Goal: Transaction & Acquisition: Purchase product/service

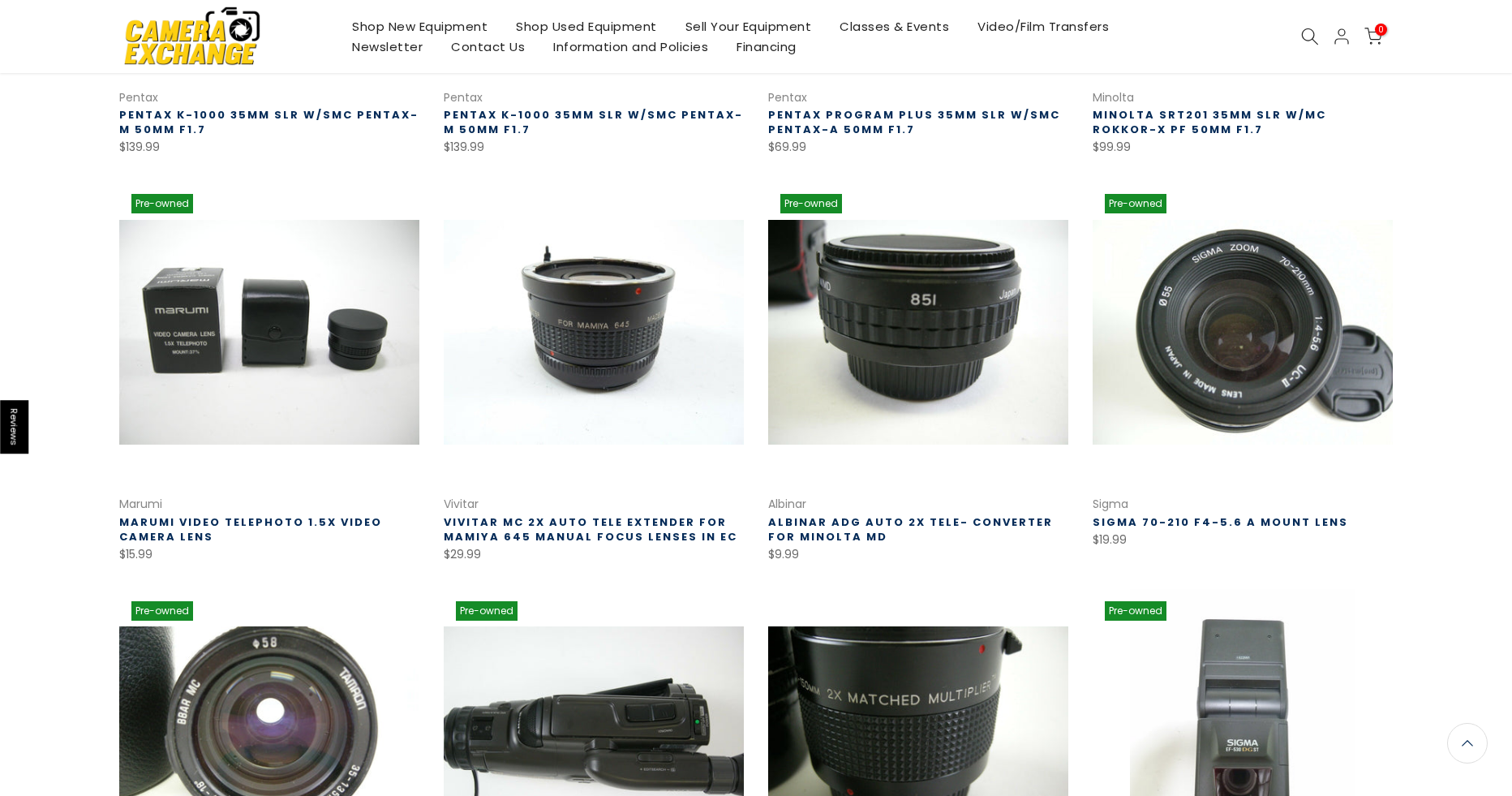
scroll to position [422, 0]
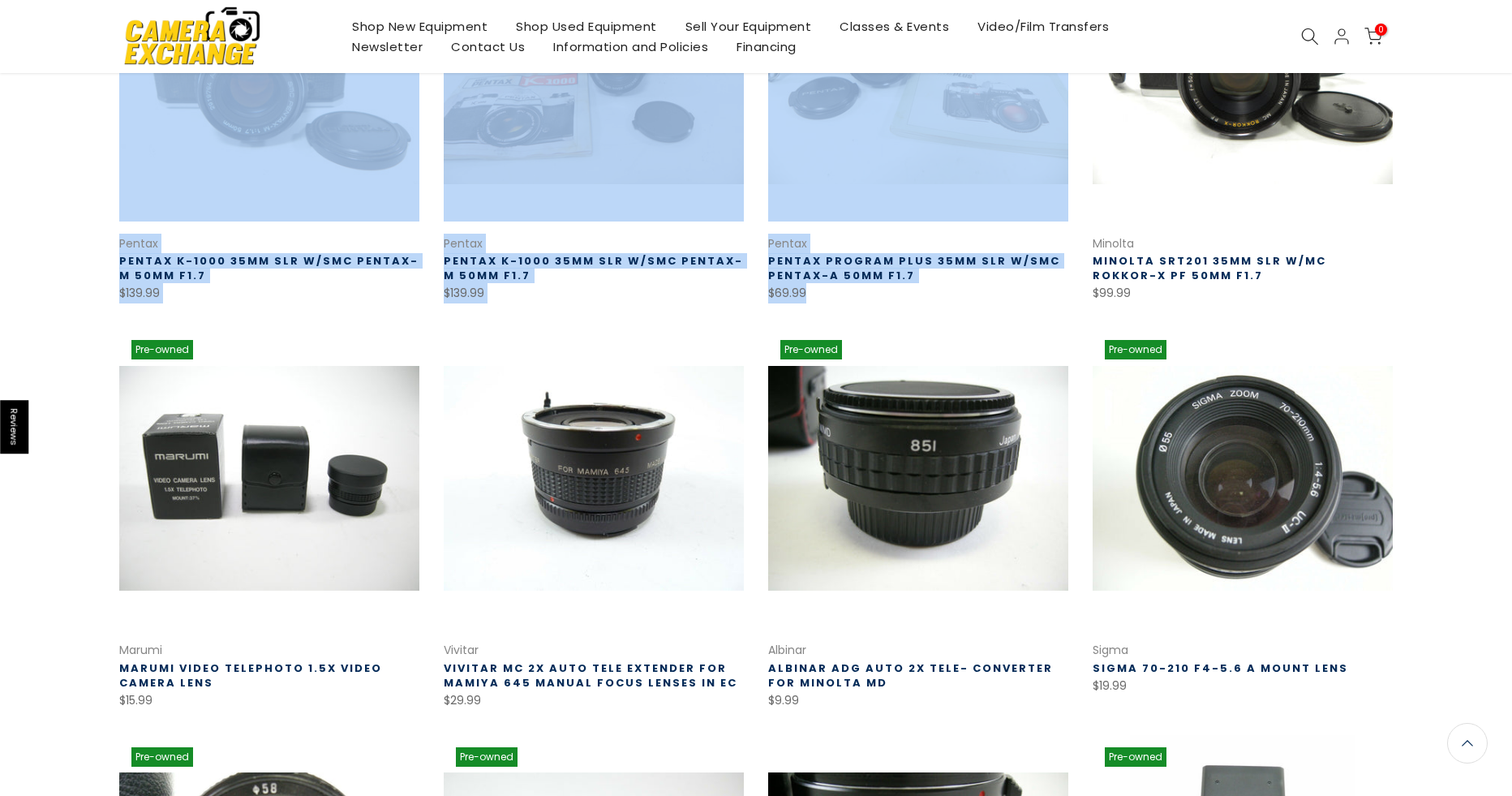
click at [1502, 70] on div "Free Shipping for most orders over $100 - EXCLUDES Smoke Grenades Most Orders S…" at bounding box center [756, 498] width 1512 height 1841
click at [1502, 70] on div "Shop New Equipment Shop Used Equipment Sell Your Equipment Classes & Events Vid…" at bounding box center [756, 37] width 1512 height 73
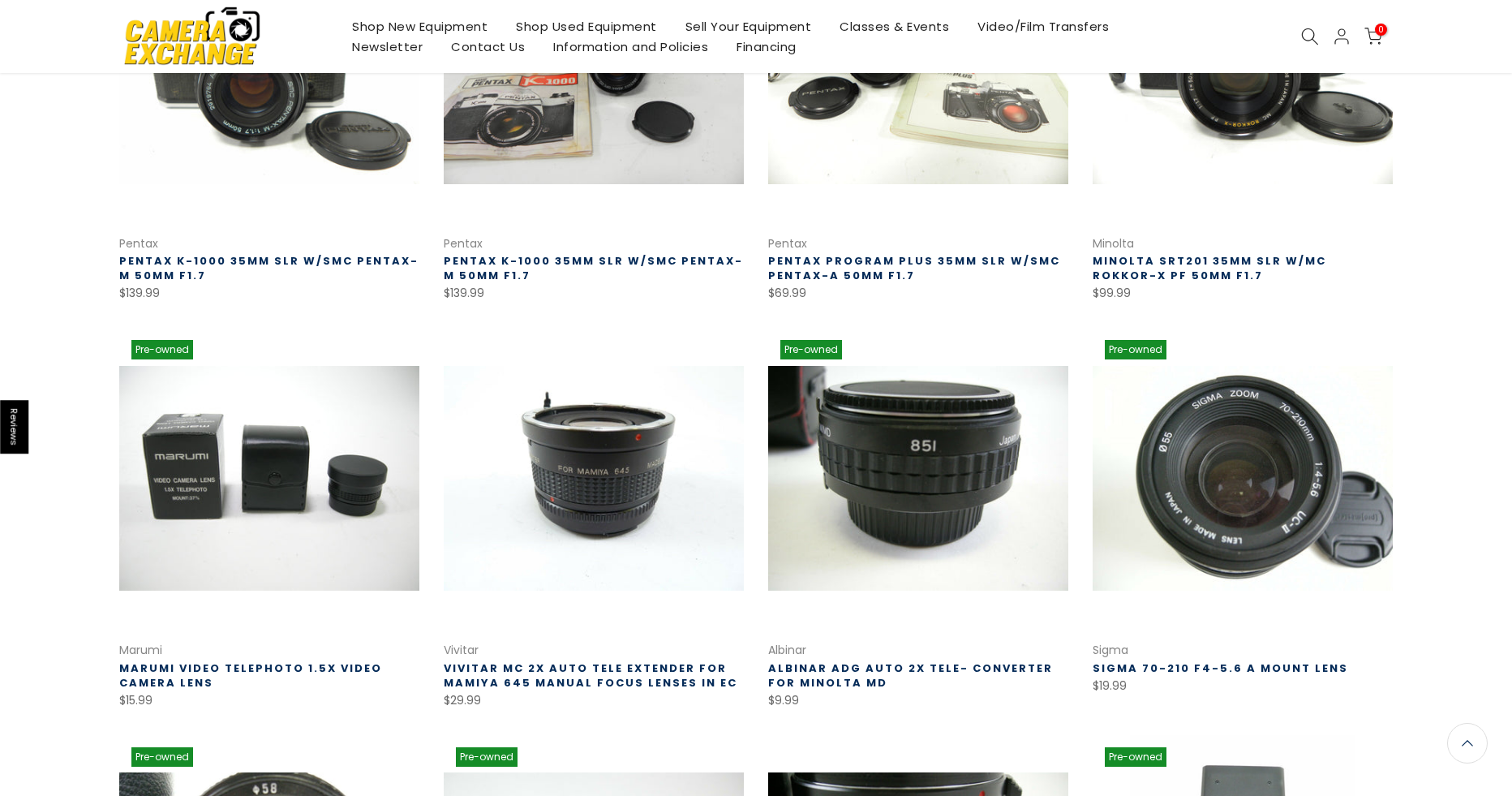
click at [1502, 70] on div "Shop New Equipment Shop Used Equipment Sell Your Equipment Classes & Events Vid…" at bounding box center [756, 37] width 1512 height 73
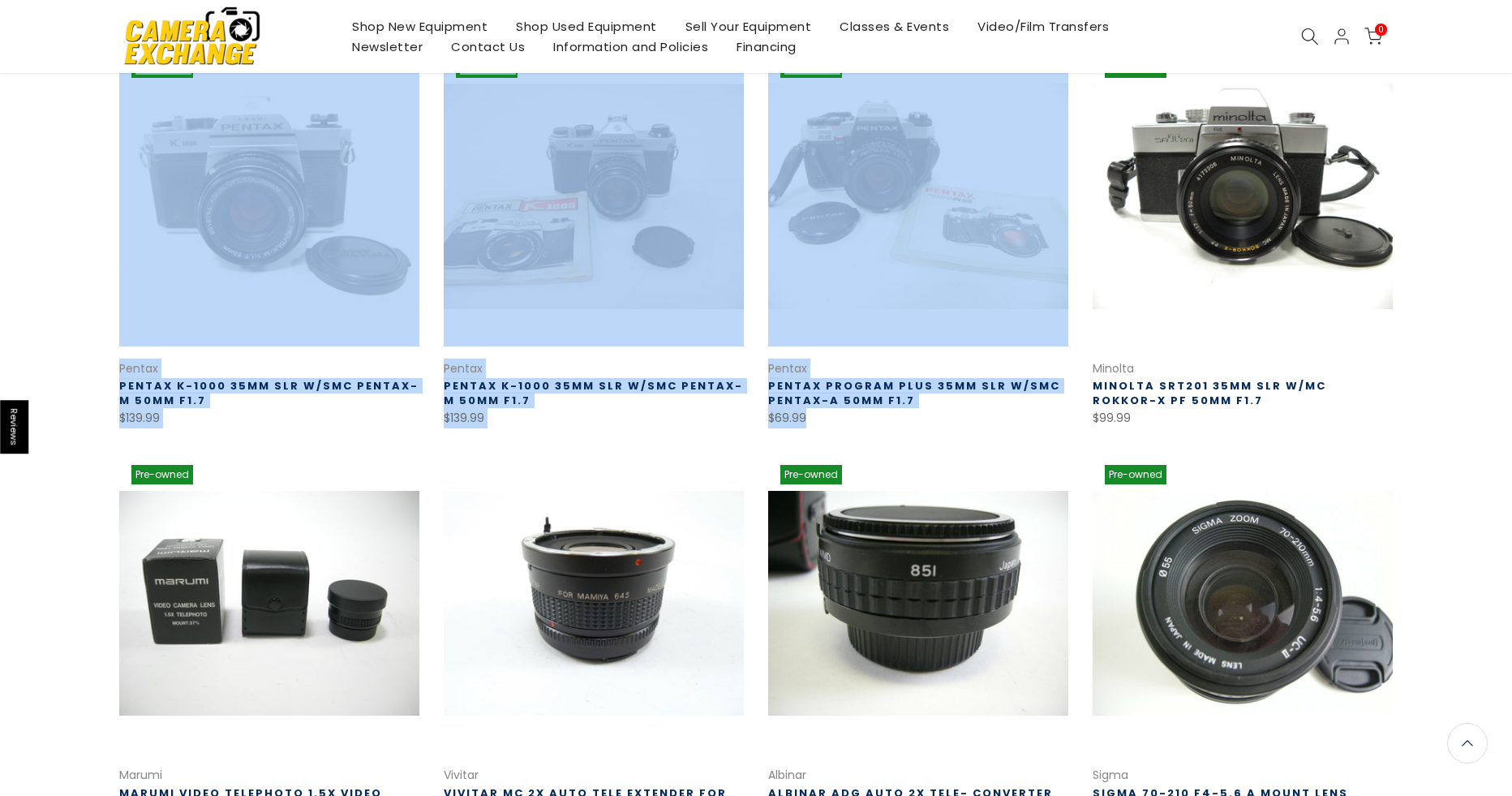
drag, startPoint x: 1489, startPoint y: 63, endPoint x: 1488, endPoint y: 39, distance: 24.0
click at [1488, 39] on div "Free Shipping for most orders over $100 - EXCLUDES Smoke Grenades Most Orders S…" at bounding box center [756, 623] width 1512 height 1841
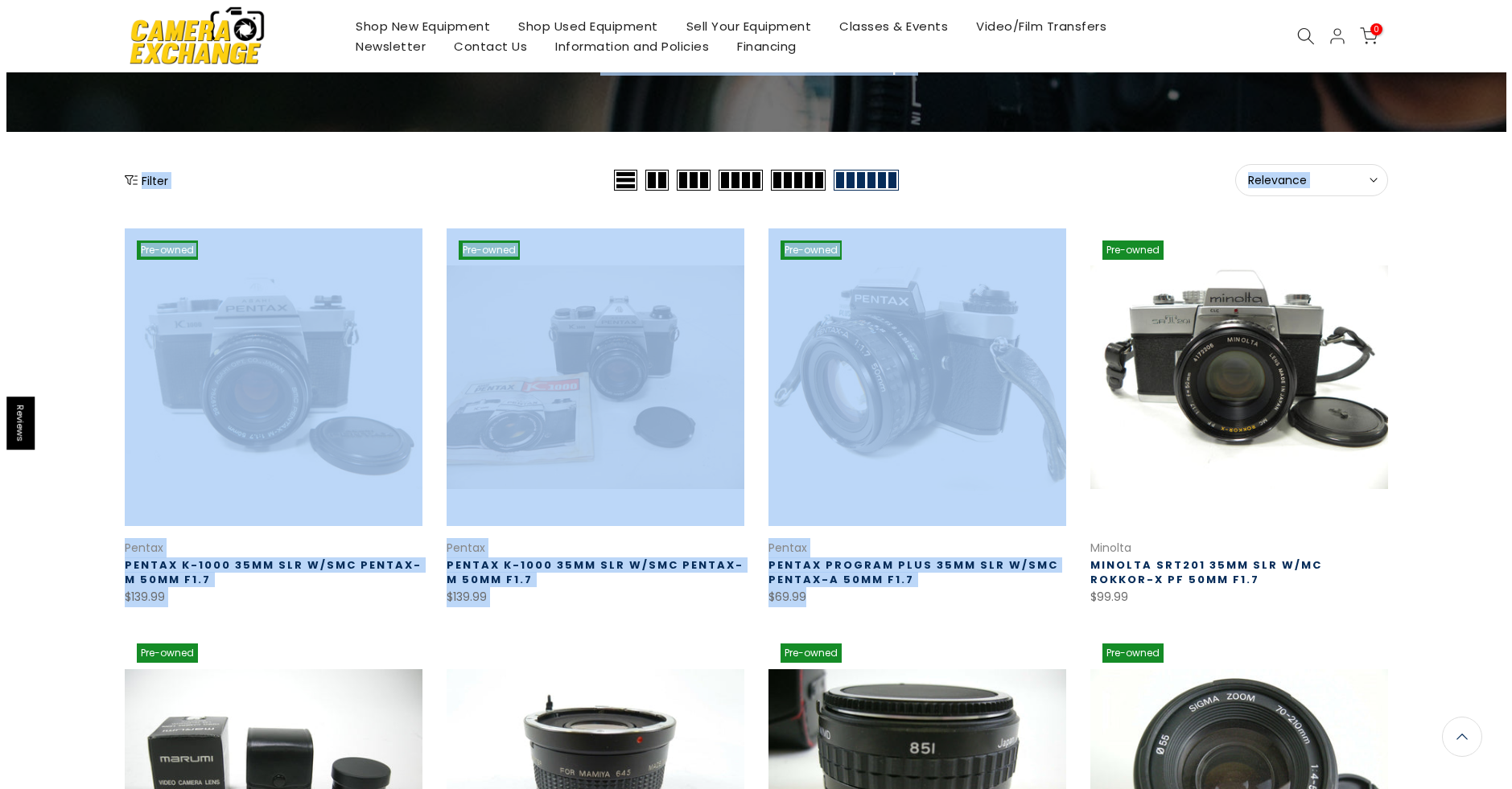
scroll to position [0, 0]
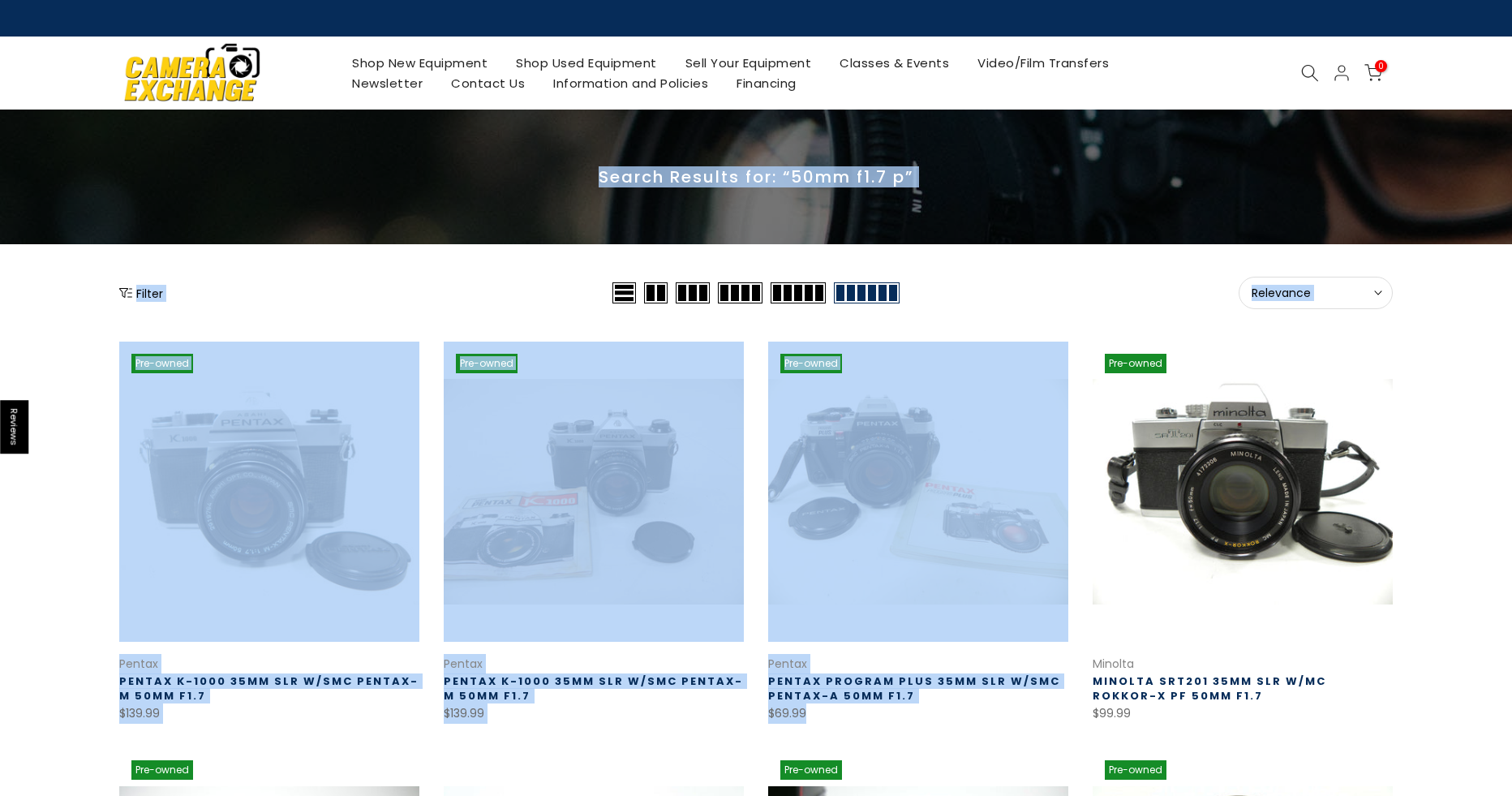
click at [1303, 72] on icon at bounding box center [1310, 72] width 18 height 18
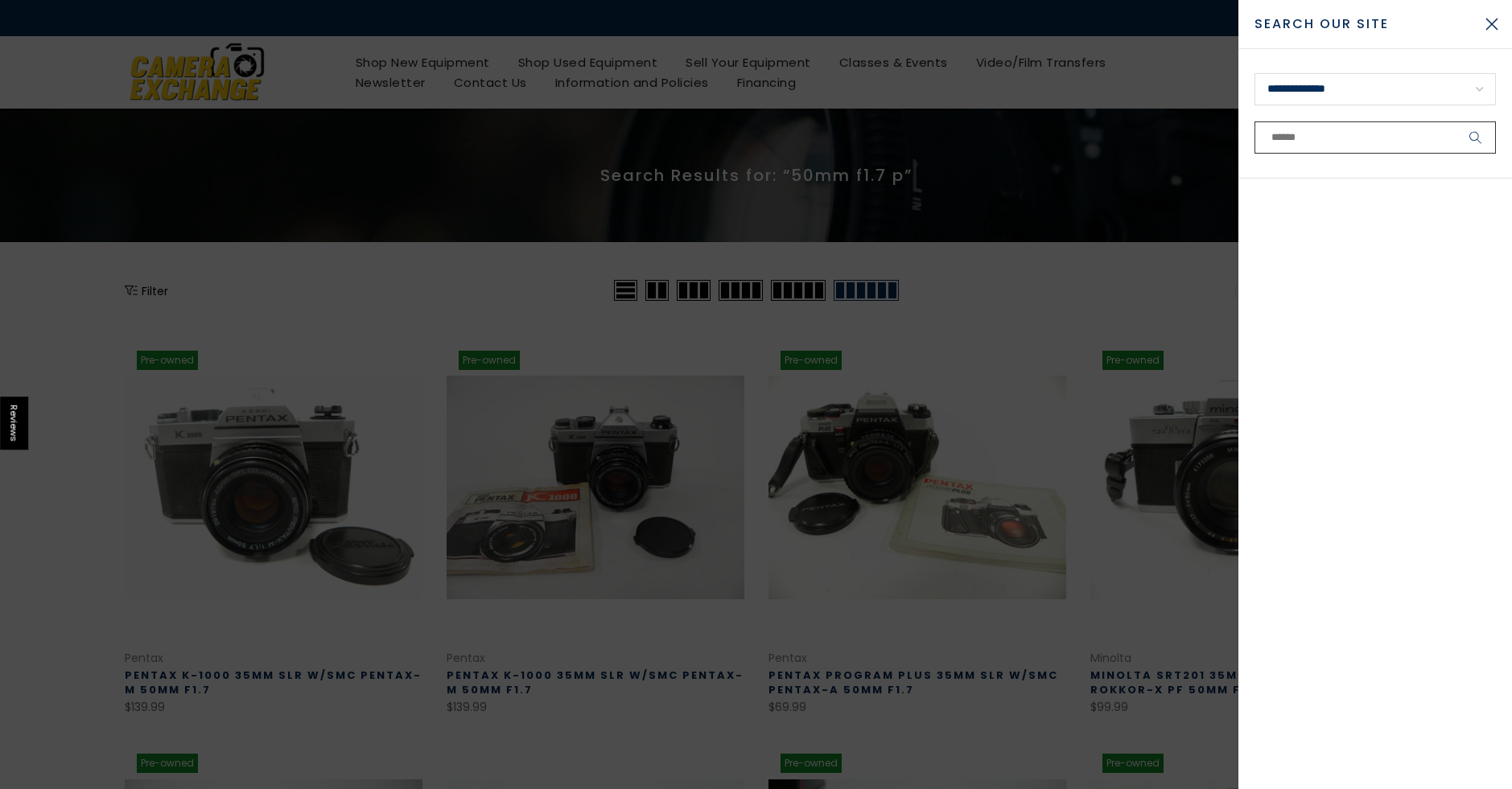
click at [1297, 137] on input "text" at bounding box center [1375, 137] width 242 height 32
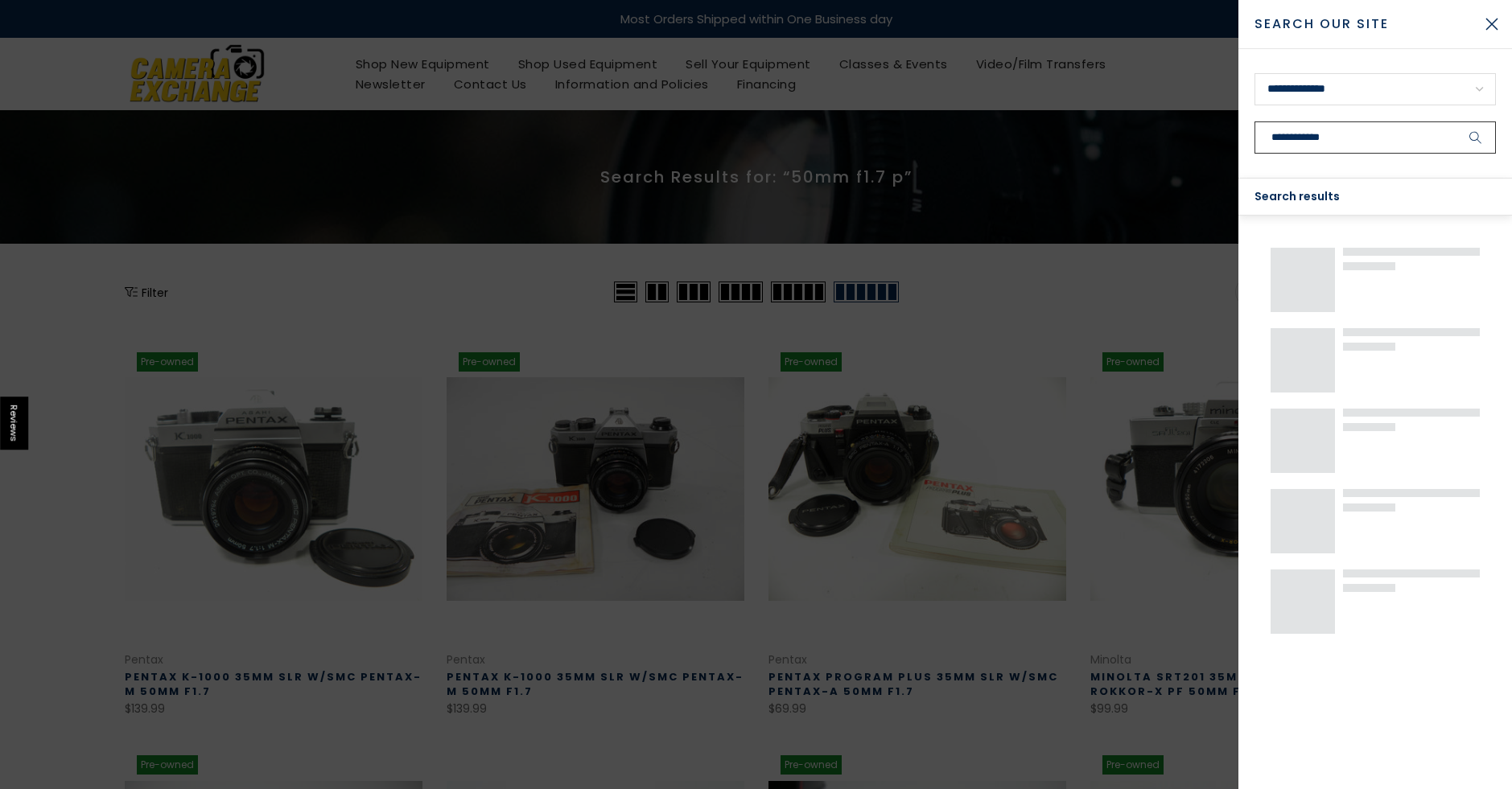
type input "**********"
click at [1456, 121] on button "submit" at bounding box center [1476, 137] width 40 height 32
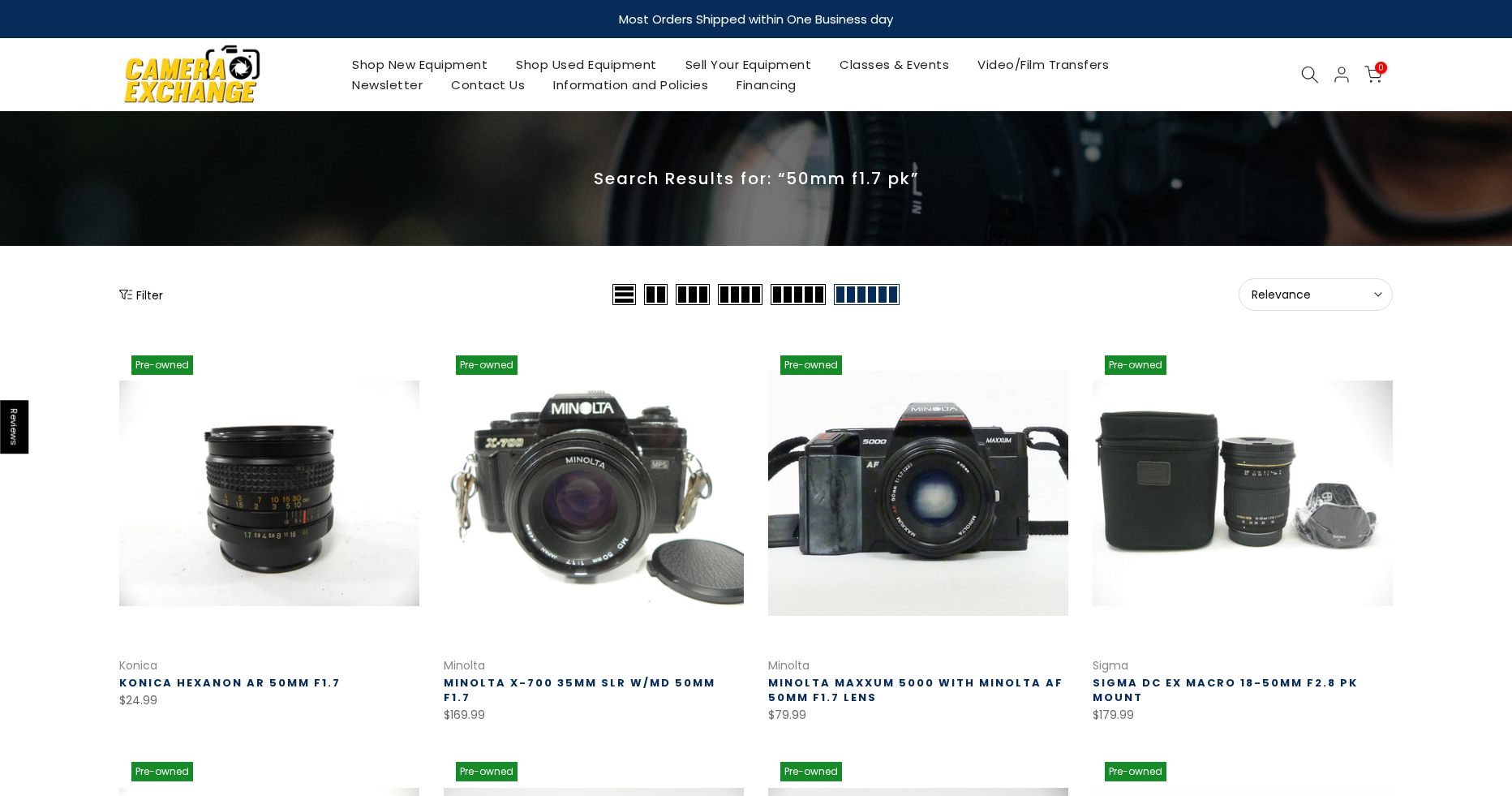
click at [1307, 73] on icon at bounding box center [1310, 74] width 18 height 18
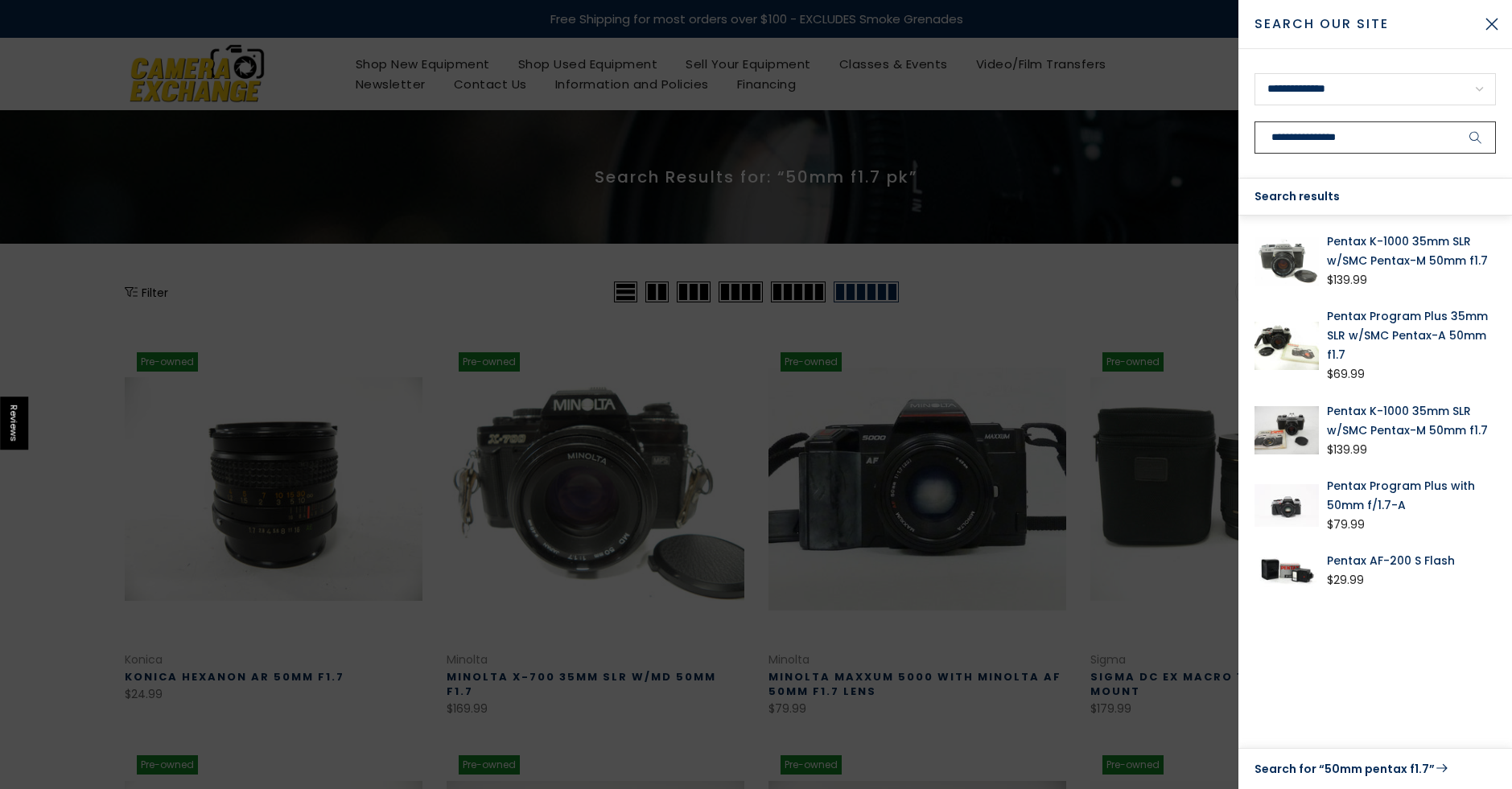
type input "**********"
click at [1456, 121] on button "submit" at bounding box center [1476, 137] width 40 height 32
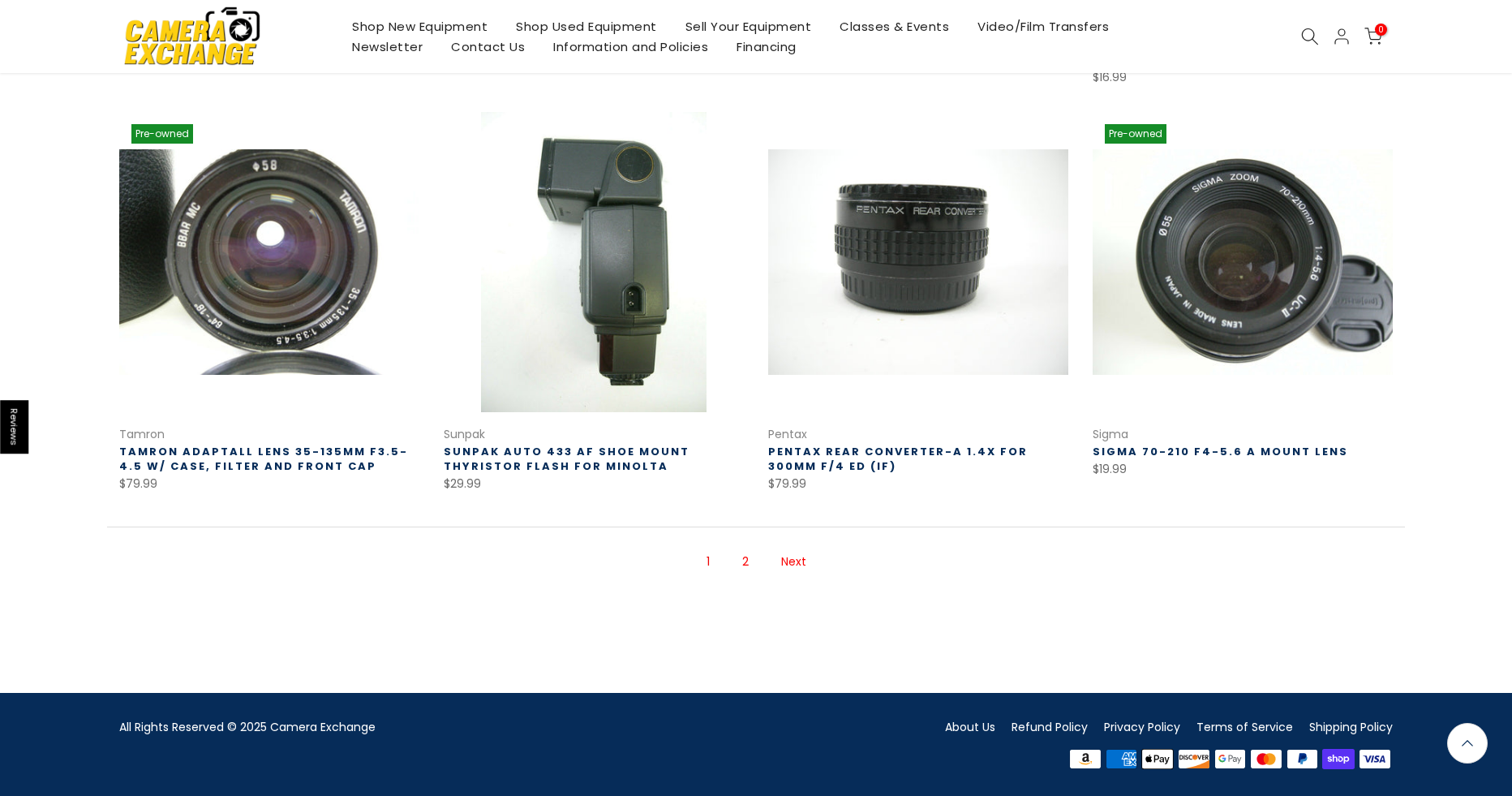
scroll to position [1043, 0]
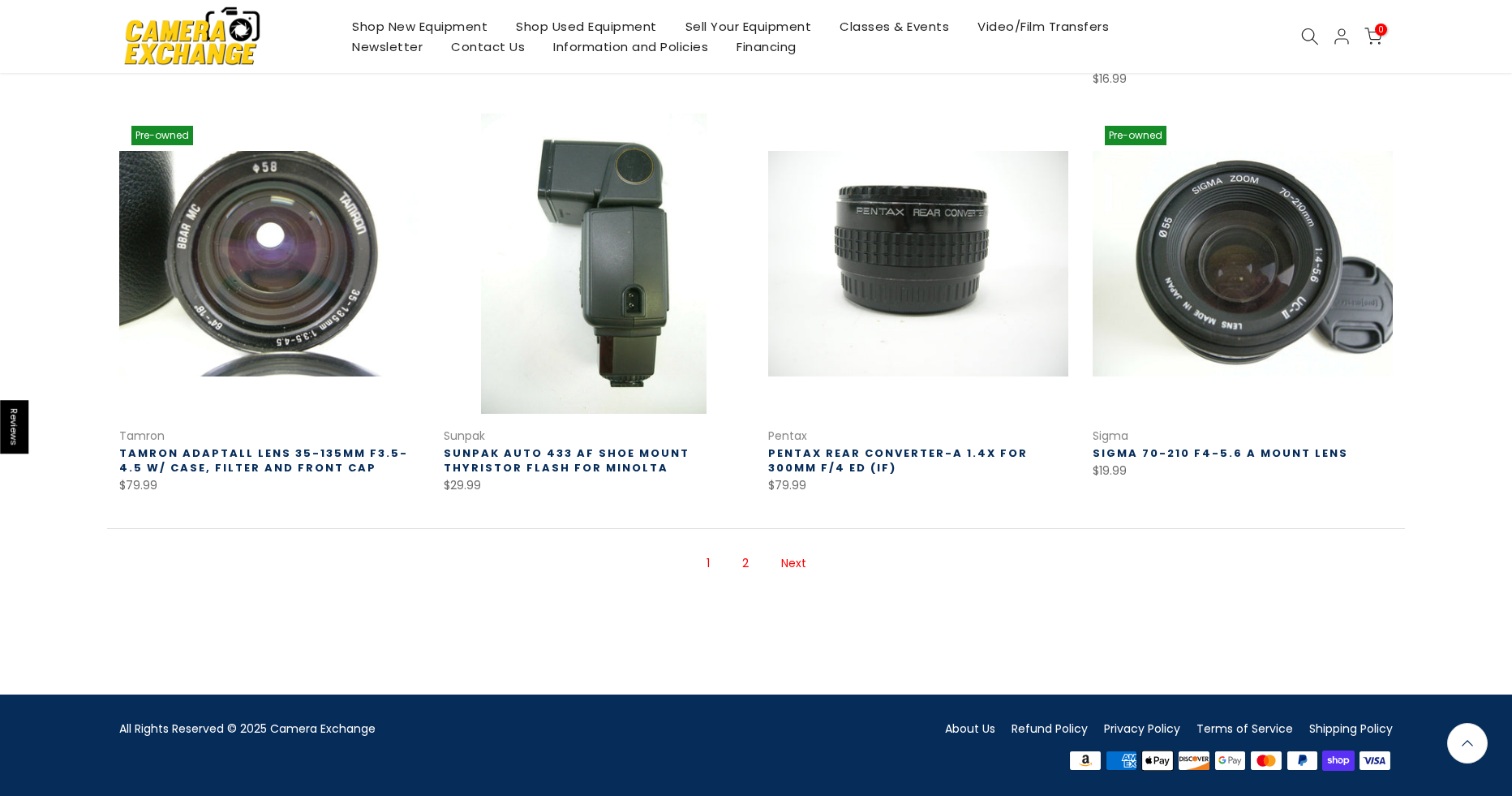
click at [790, 556] on link "Next" at bounding box center [793, 563] width 42 height 28
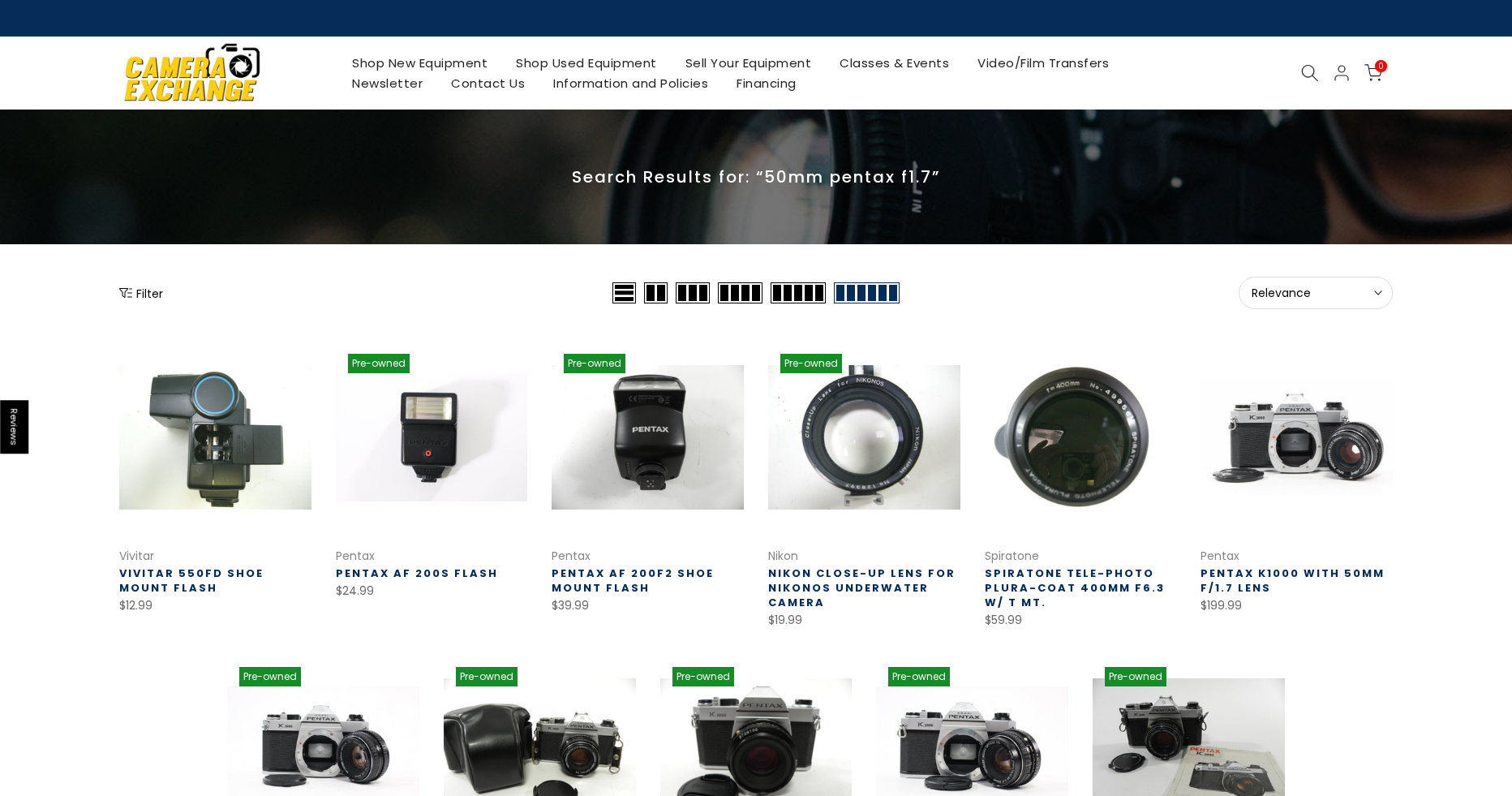
click at [1308, 79] on icon at bounding box center [1310, 72] width 18 height 18
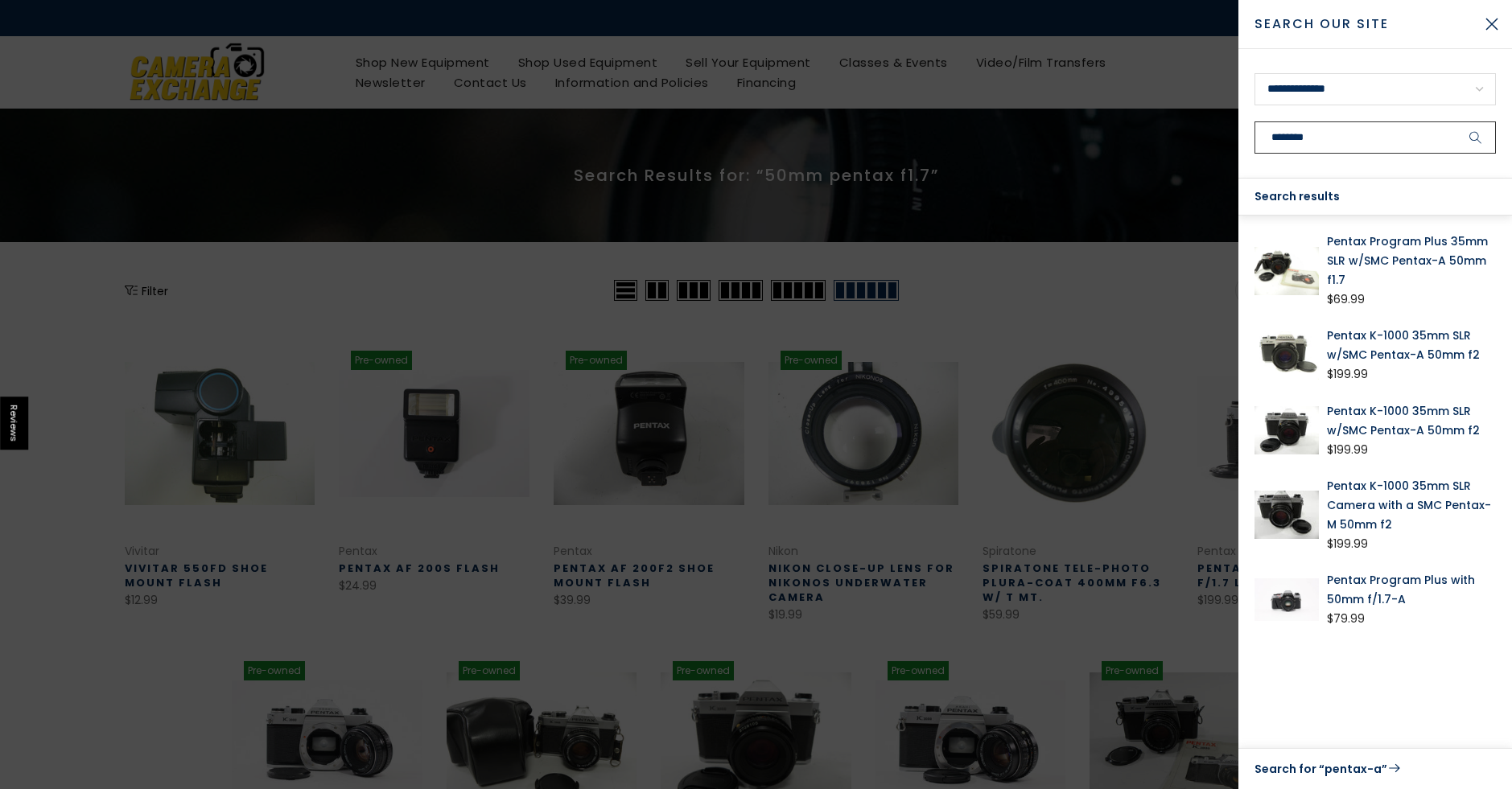
type input "********"
click at [1456, 121] on button "submit" at bounding box center [1476, 137] width 40 height 32
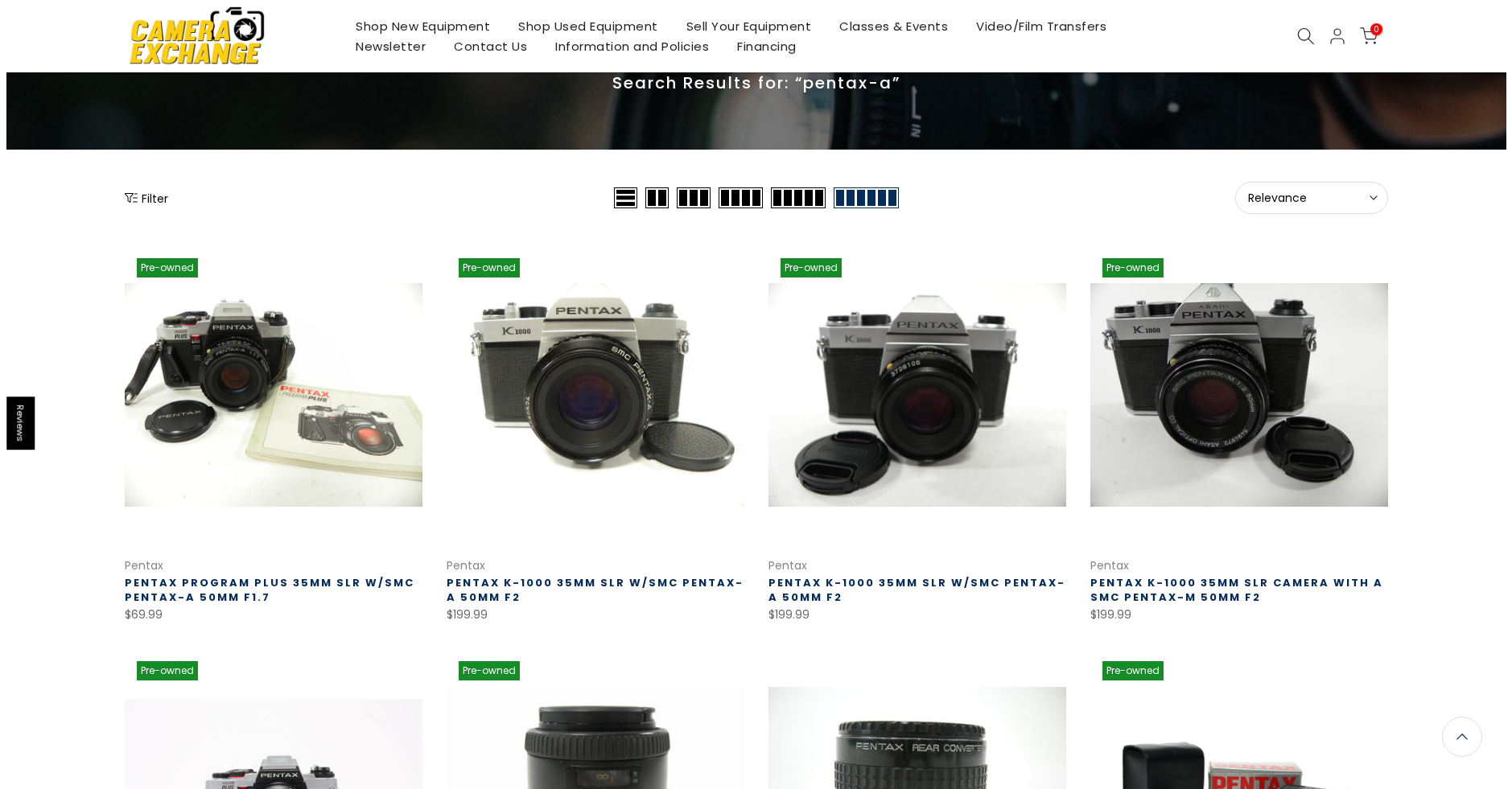
scroll to position [91, 0]
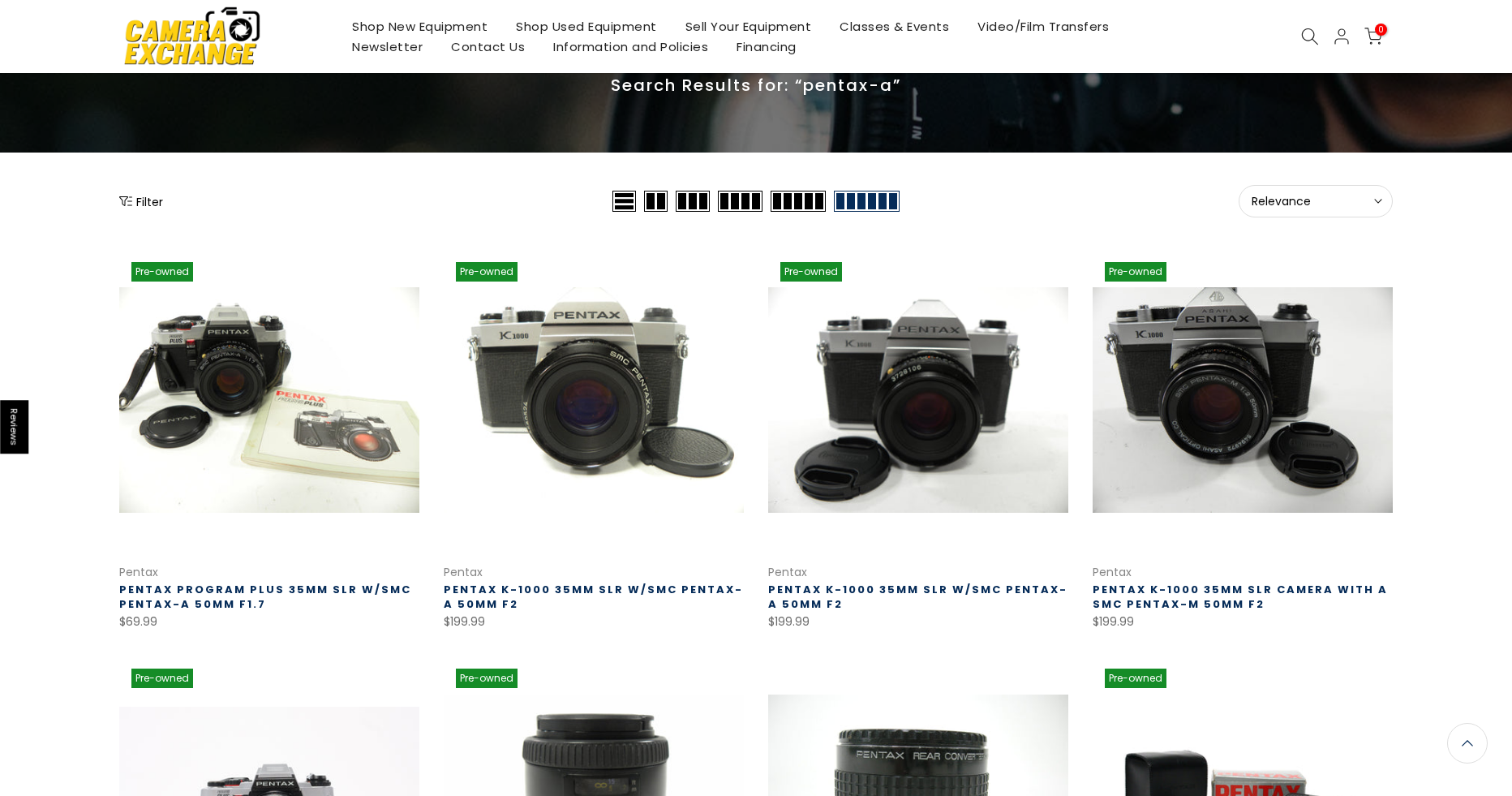
click at [1313, 33] on icon at bounding box center [1310, 36] width 18 height 18
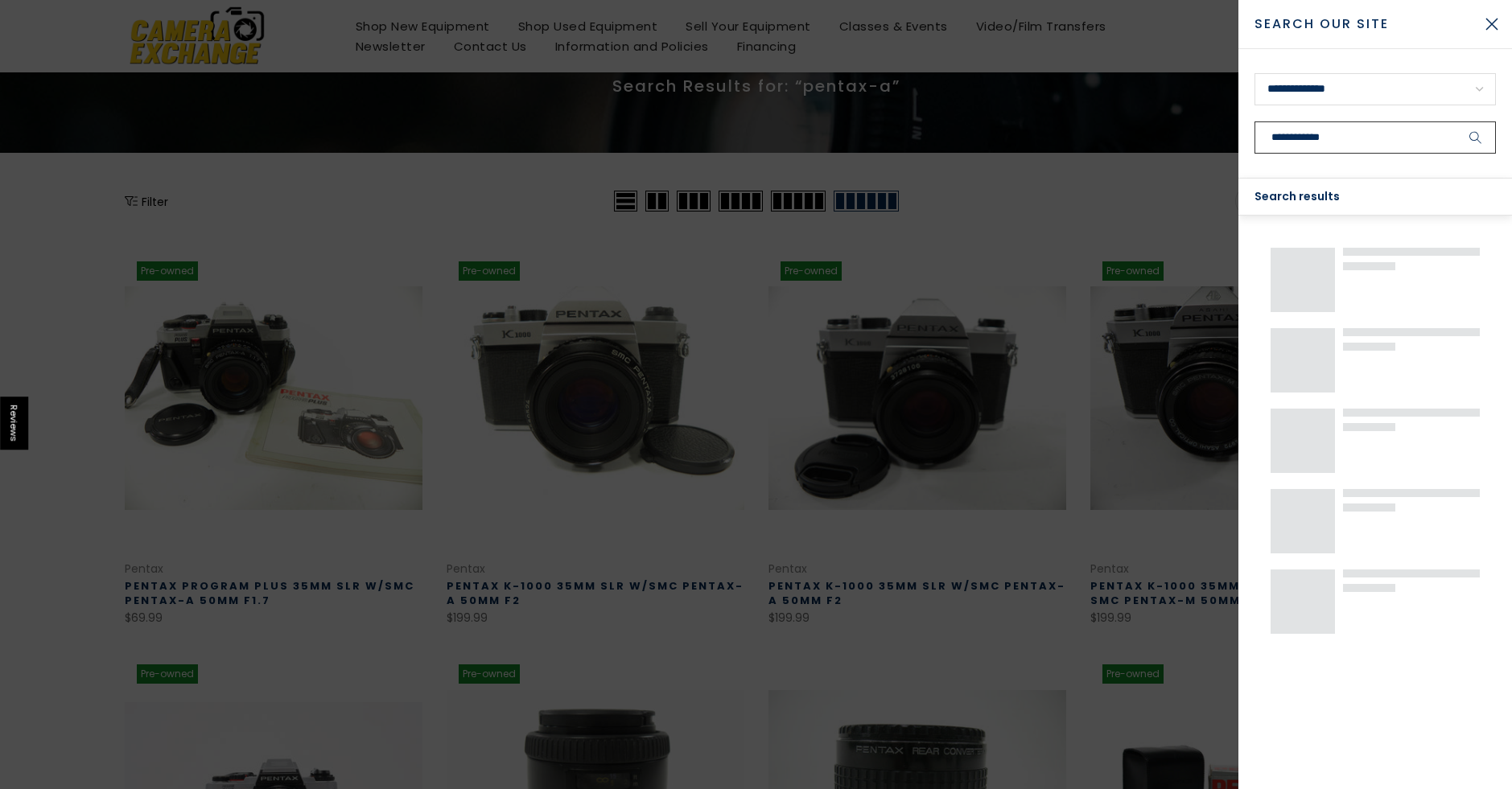
scroll to position [93, 0]
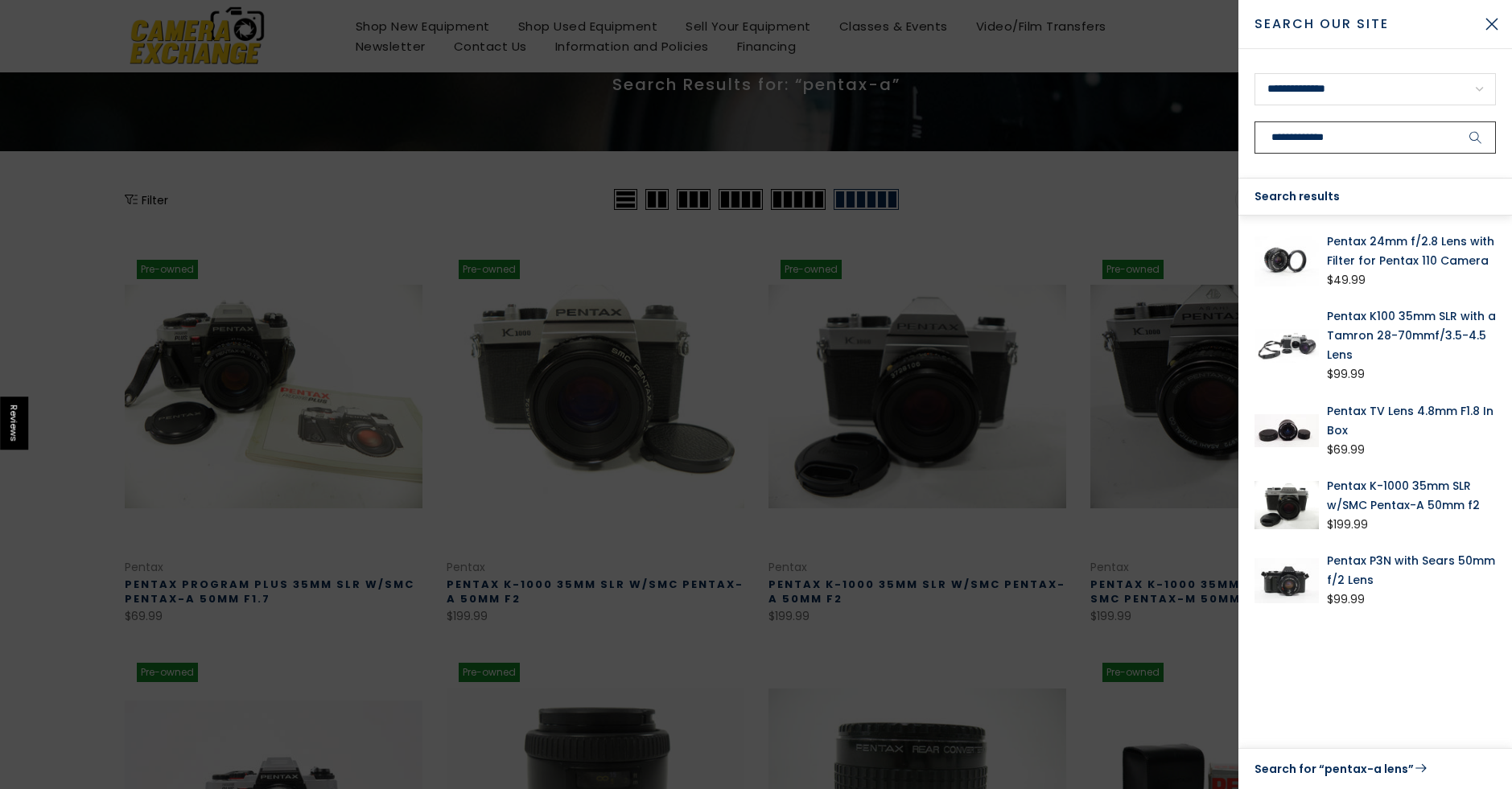
type input "**********"
click at [1456, 121] on button "submit" at bounding box center [1476, 137] width 40 height 32
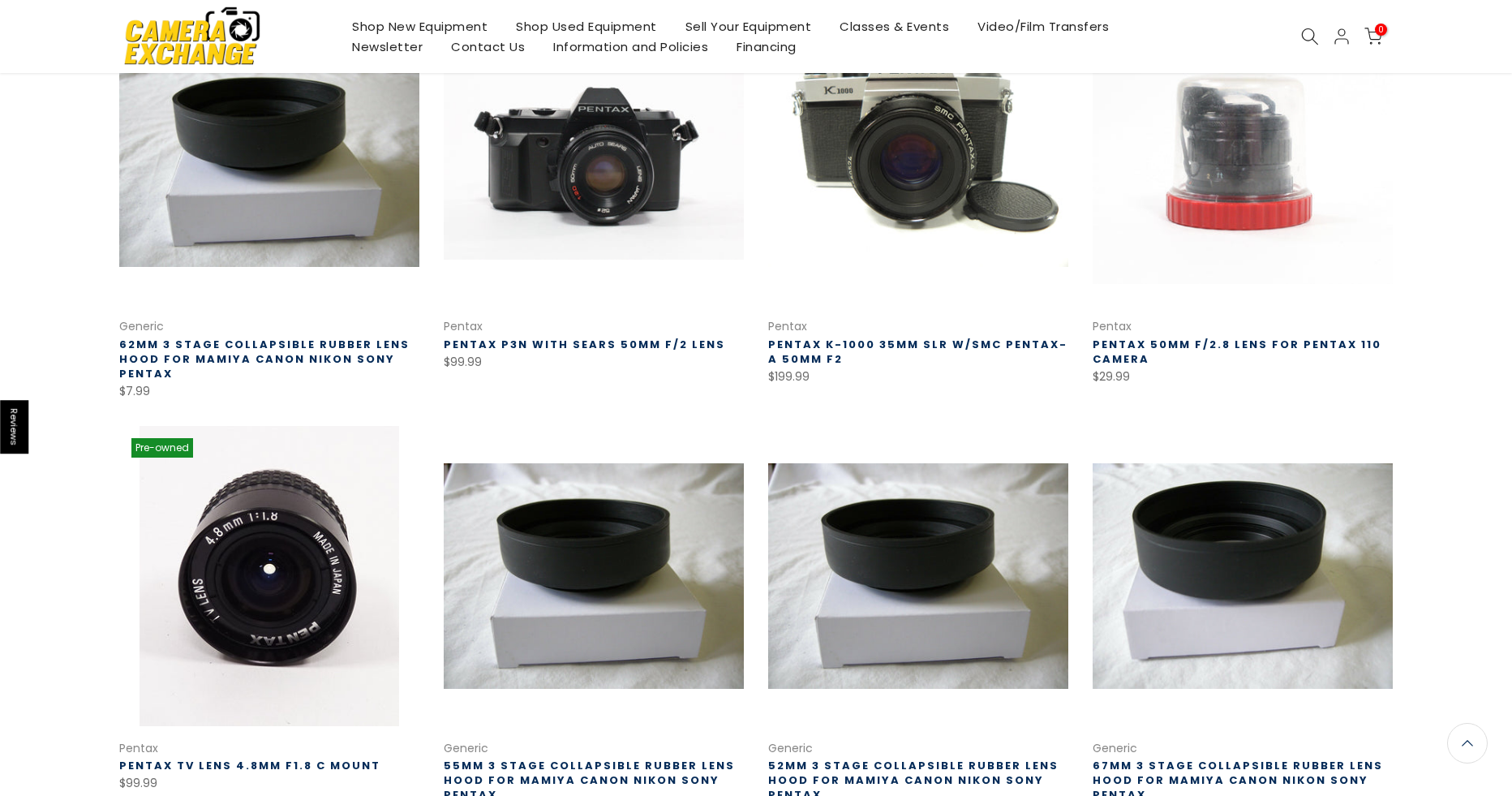
scroll to position [1055, 0]
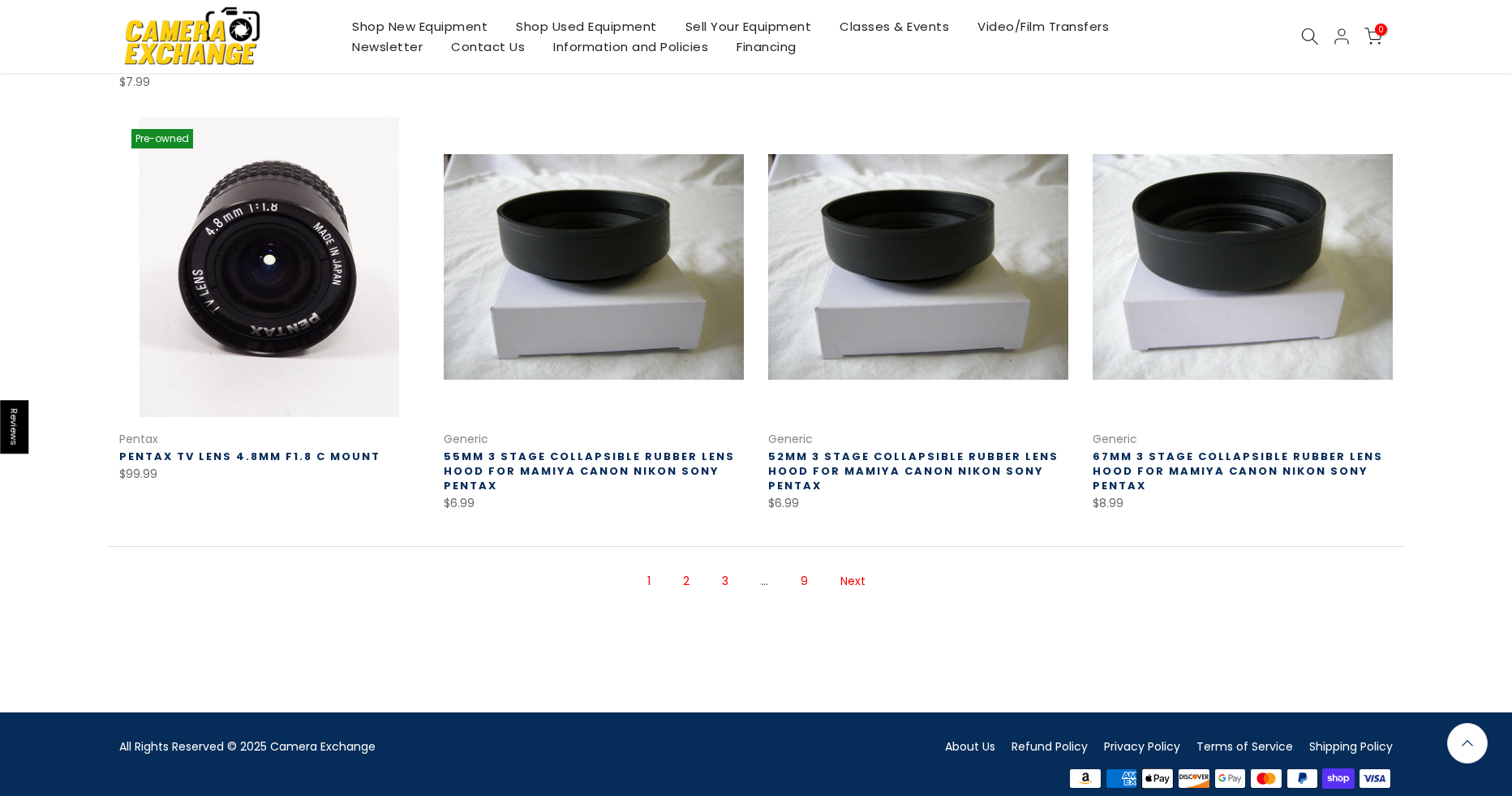
click at [689, 580] on link "2" at bounding box center [686, 581] width 23 height 28
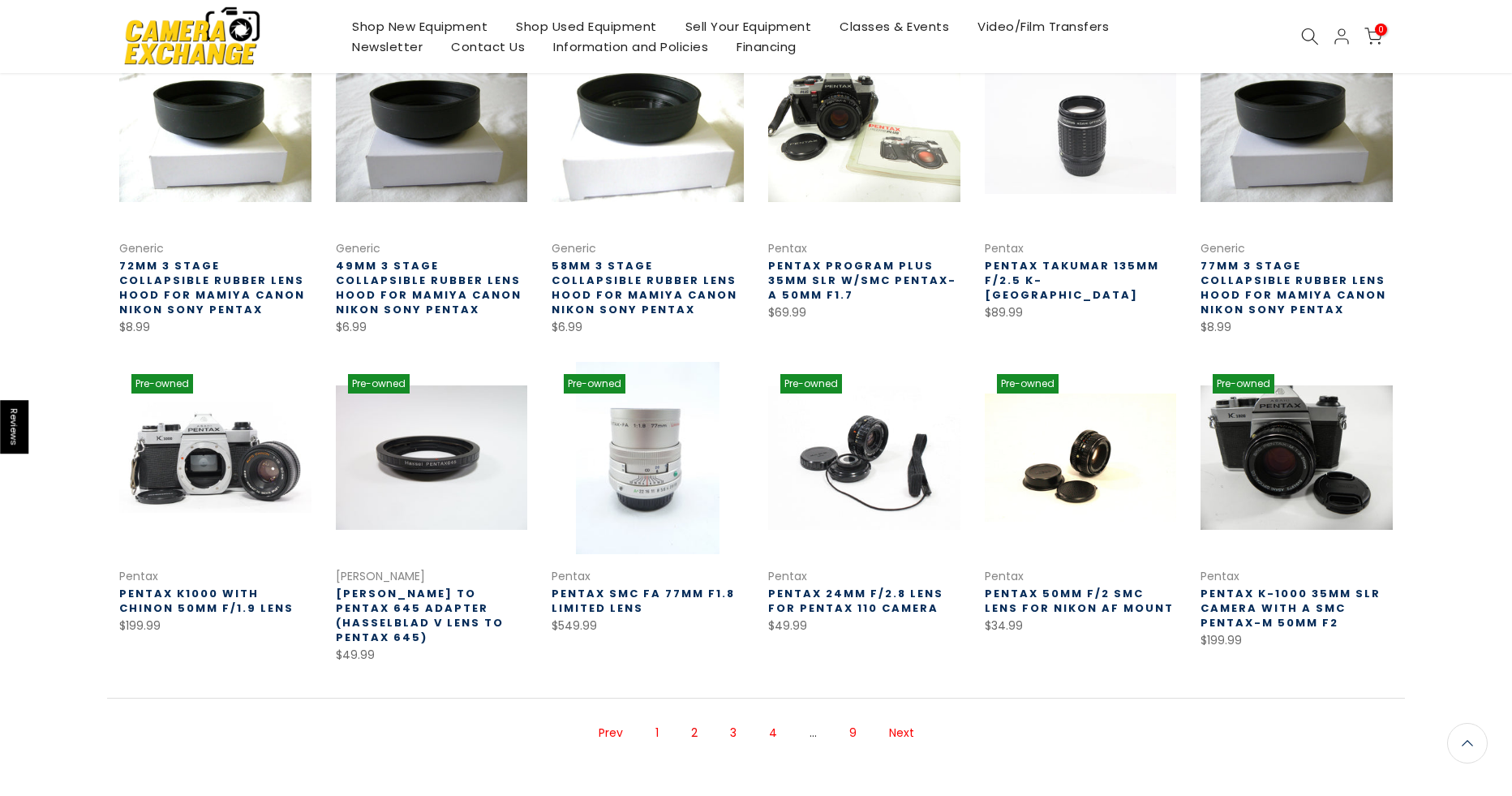
scroll to position [343, 0]
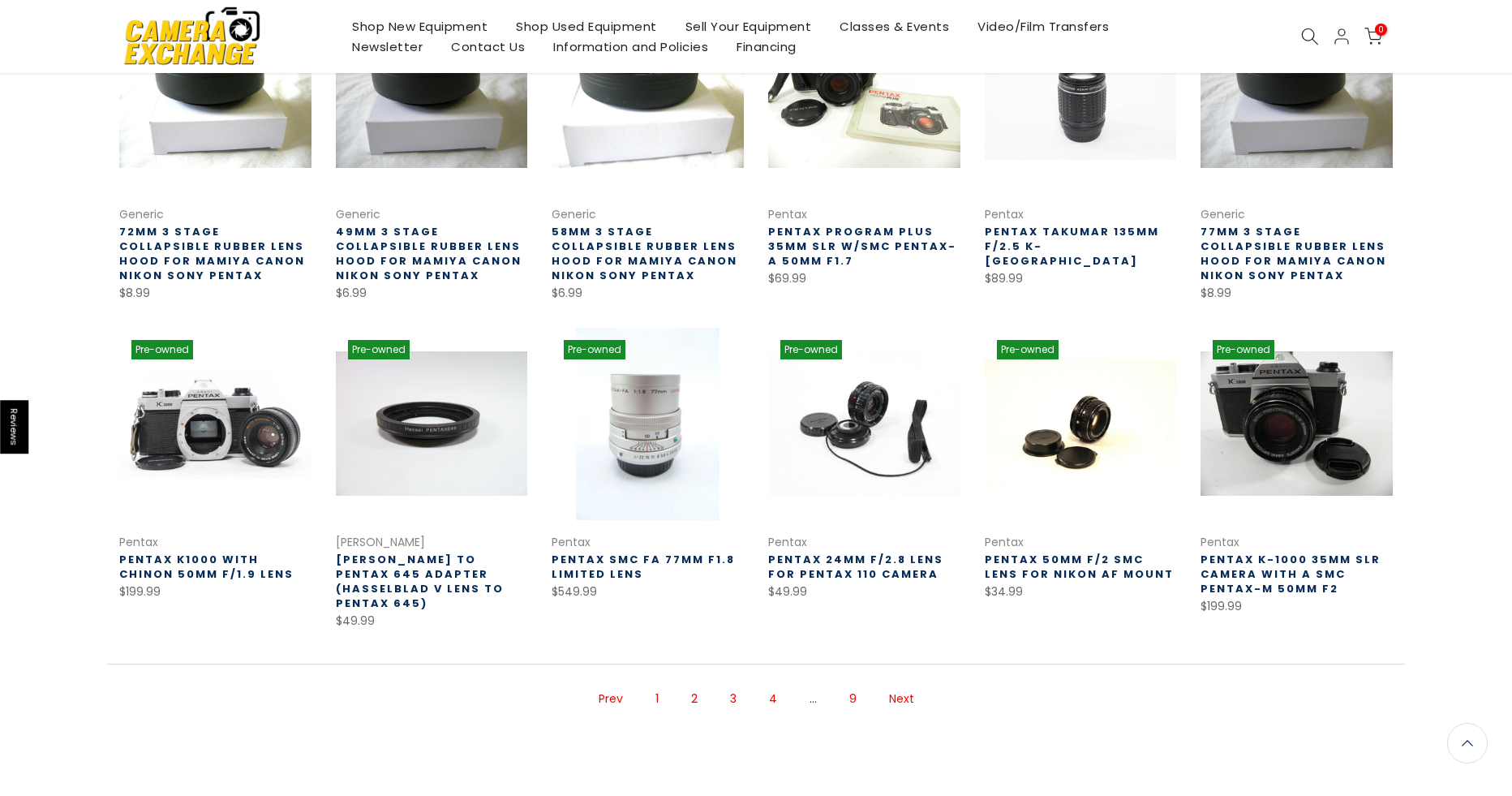
click at [739, 689] on link "3" at bounding box center [733, 698] width 23 height 28
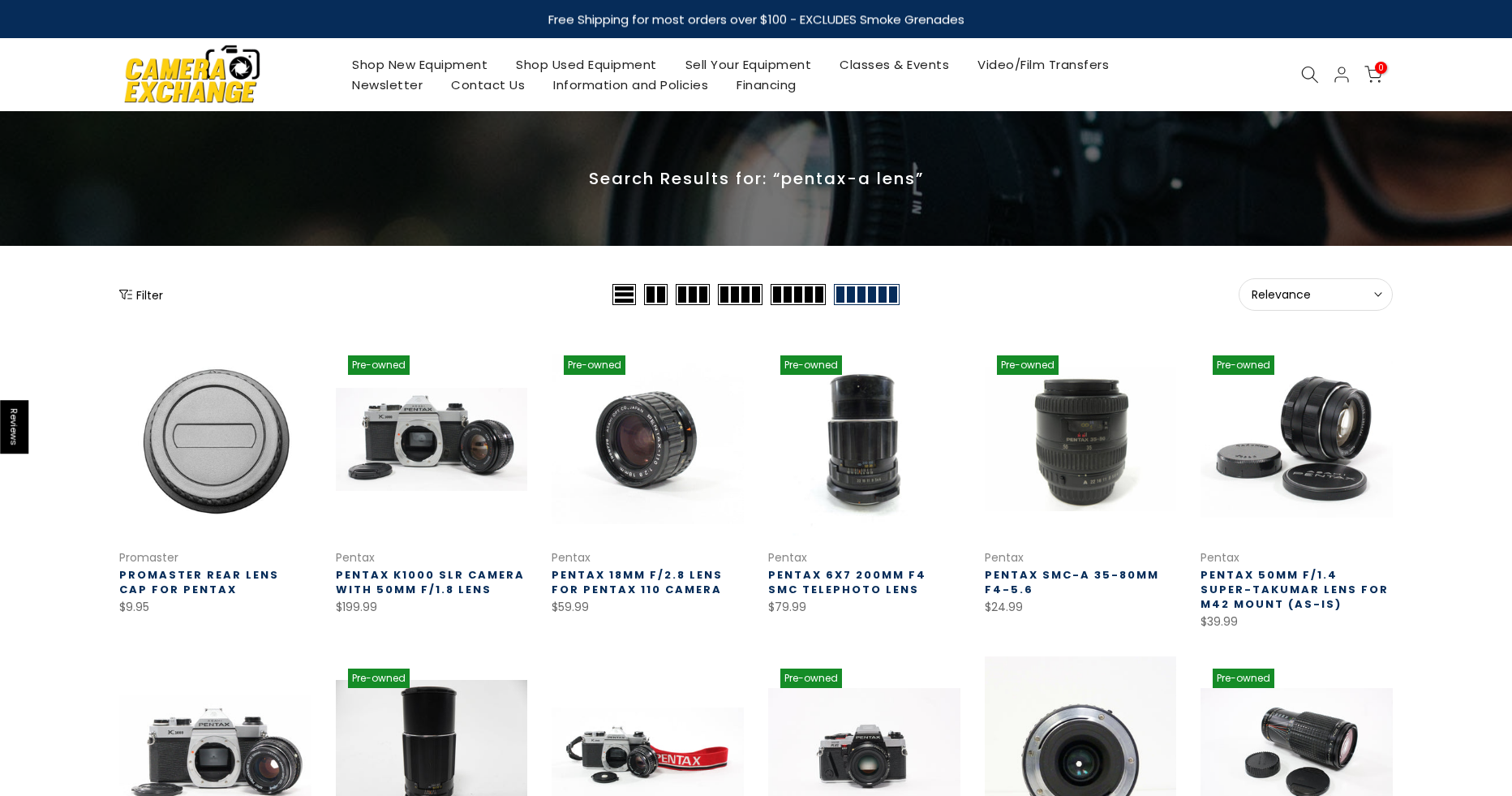
click at [602, 64] on link "Shop Used Equipment" at bounding box center [587, 65] width 170 height 20
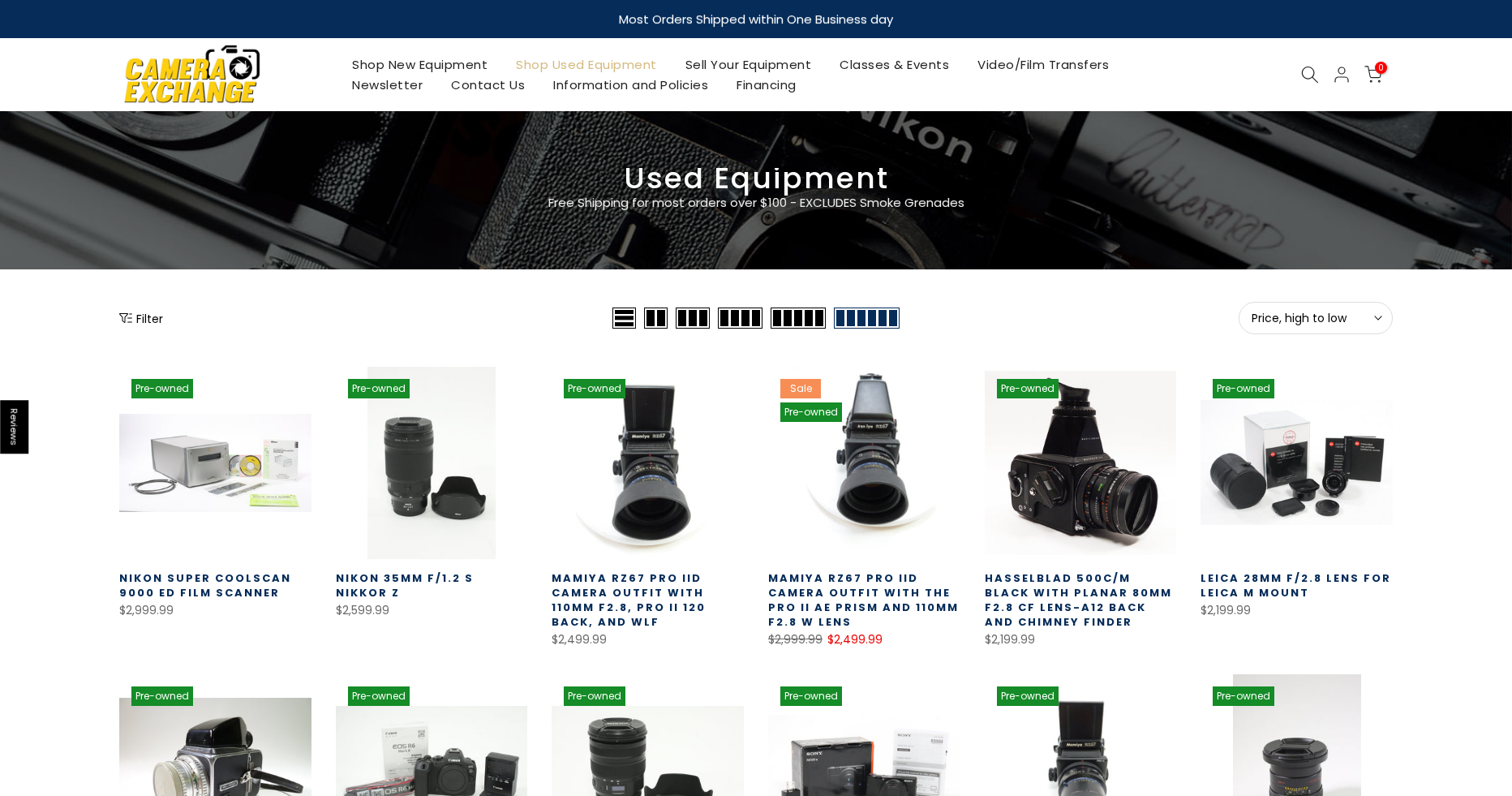
click at [154, 325] on button "Filter" at bounding box center [141, 318] width 44 height 16
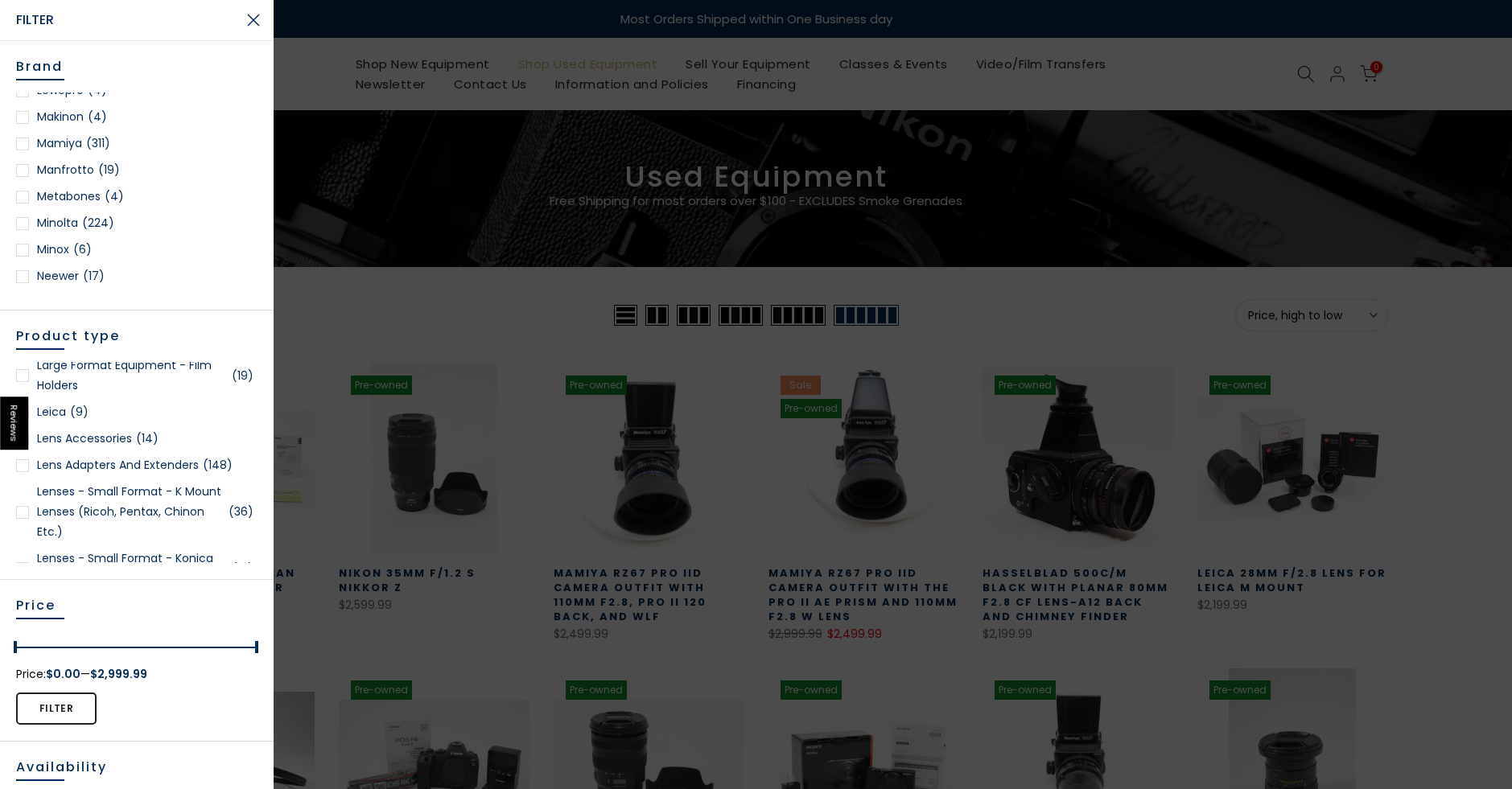
scroll to position [1207, 0]
click at [28, 518] on div at bounding box center [22, 517] width 13 height 13
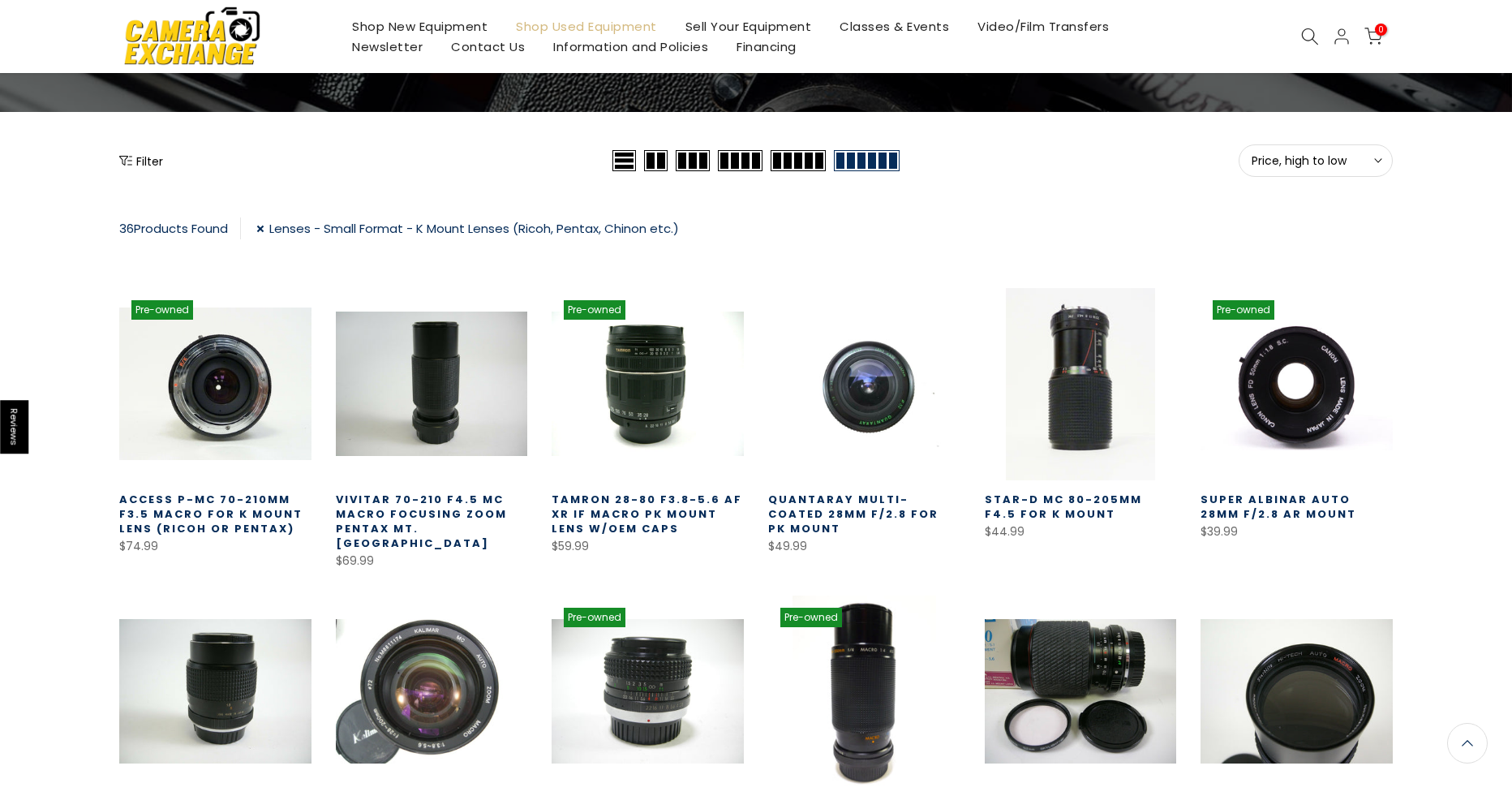
scroll to position [42, 0]
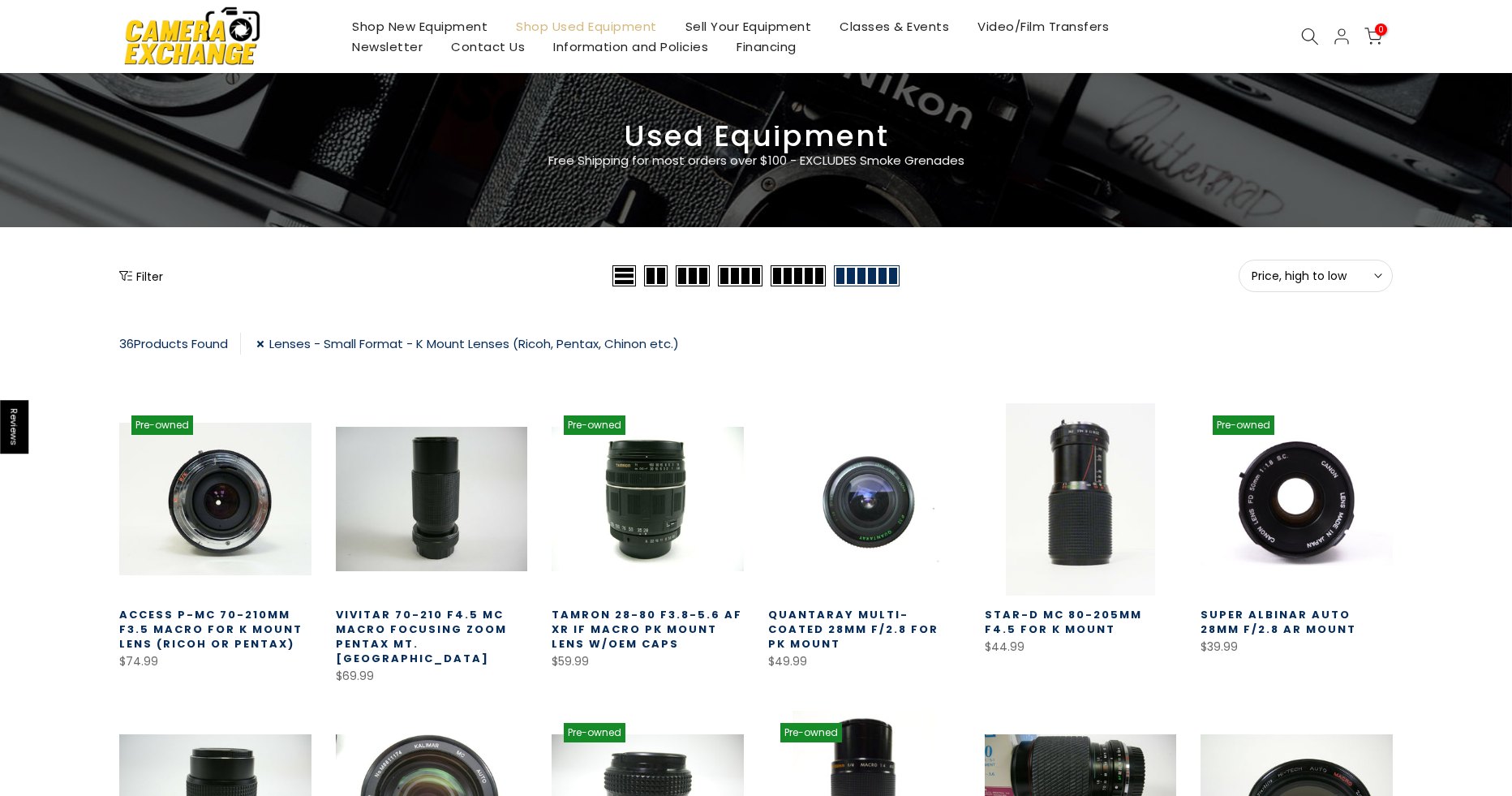
click at [1335, 280] on span "Price, high to low" at bounding box center [1316, 275] width 128 height 14
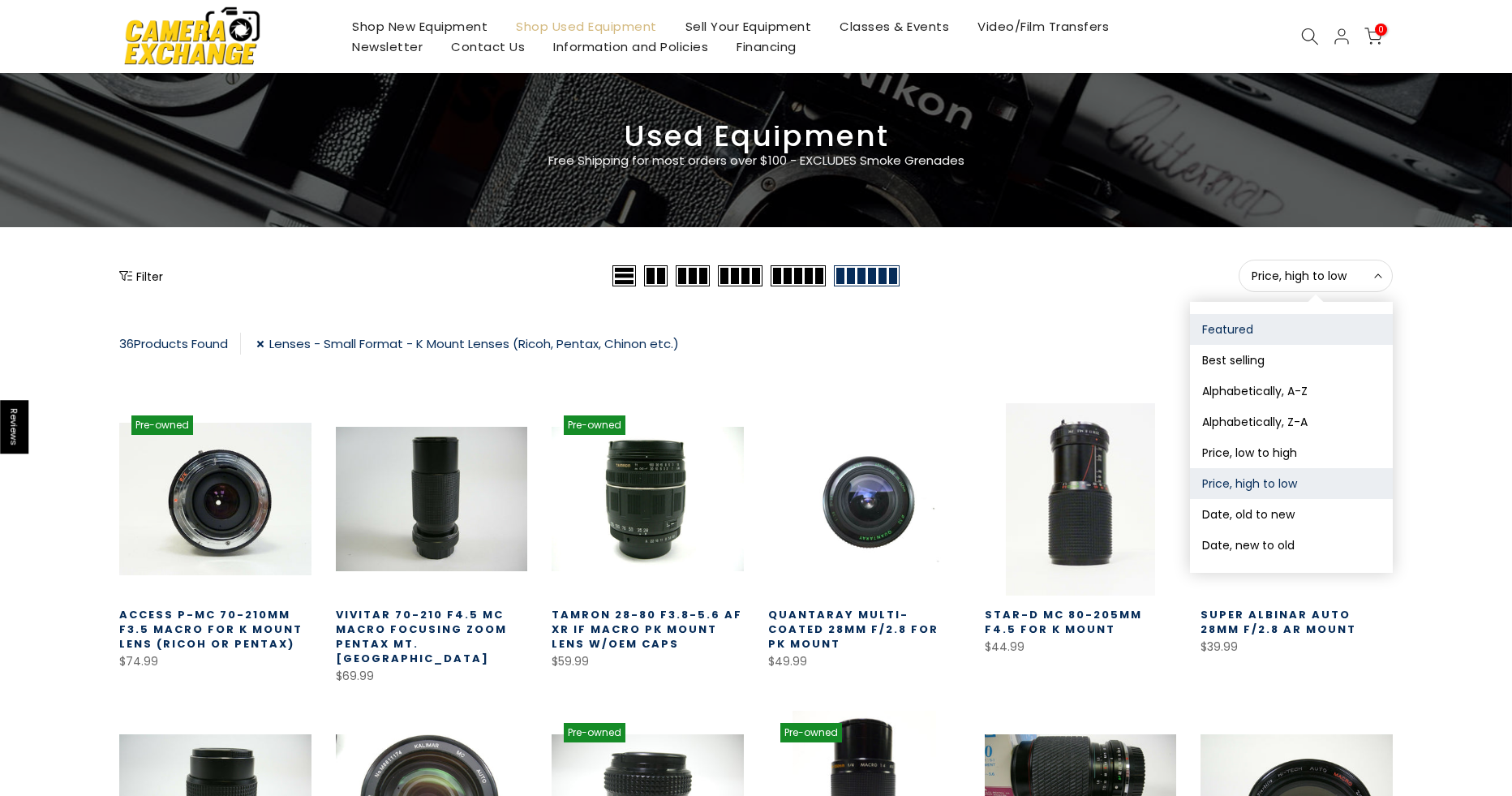
scroll to position [41, 0]
click at [1317, 457] on button "Price, low to high" at bounding box center [1291, 453] width 203 height 31
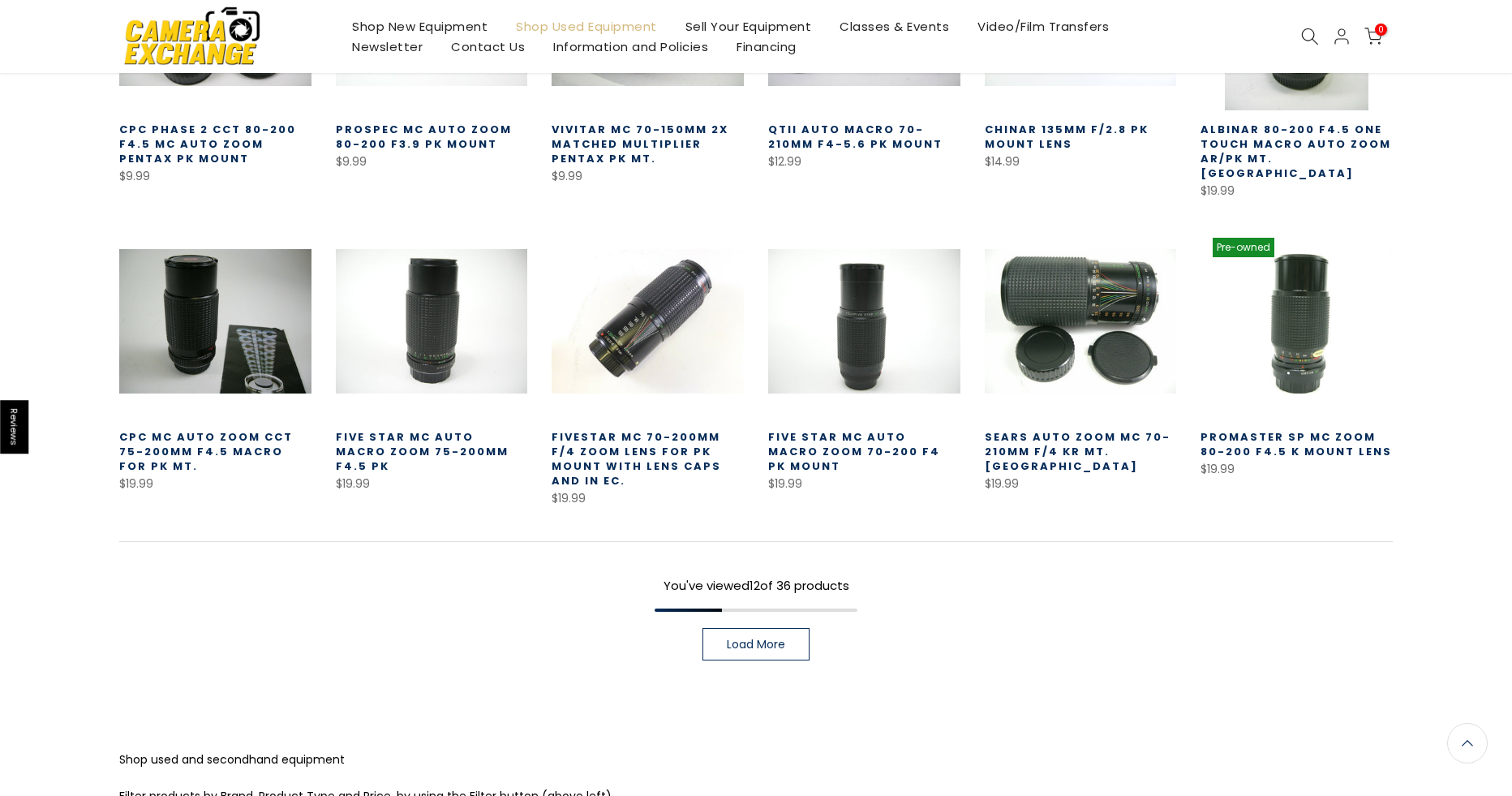
scroll to position [529, 0]
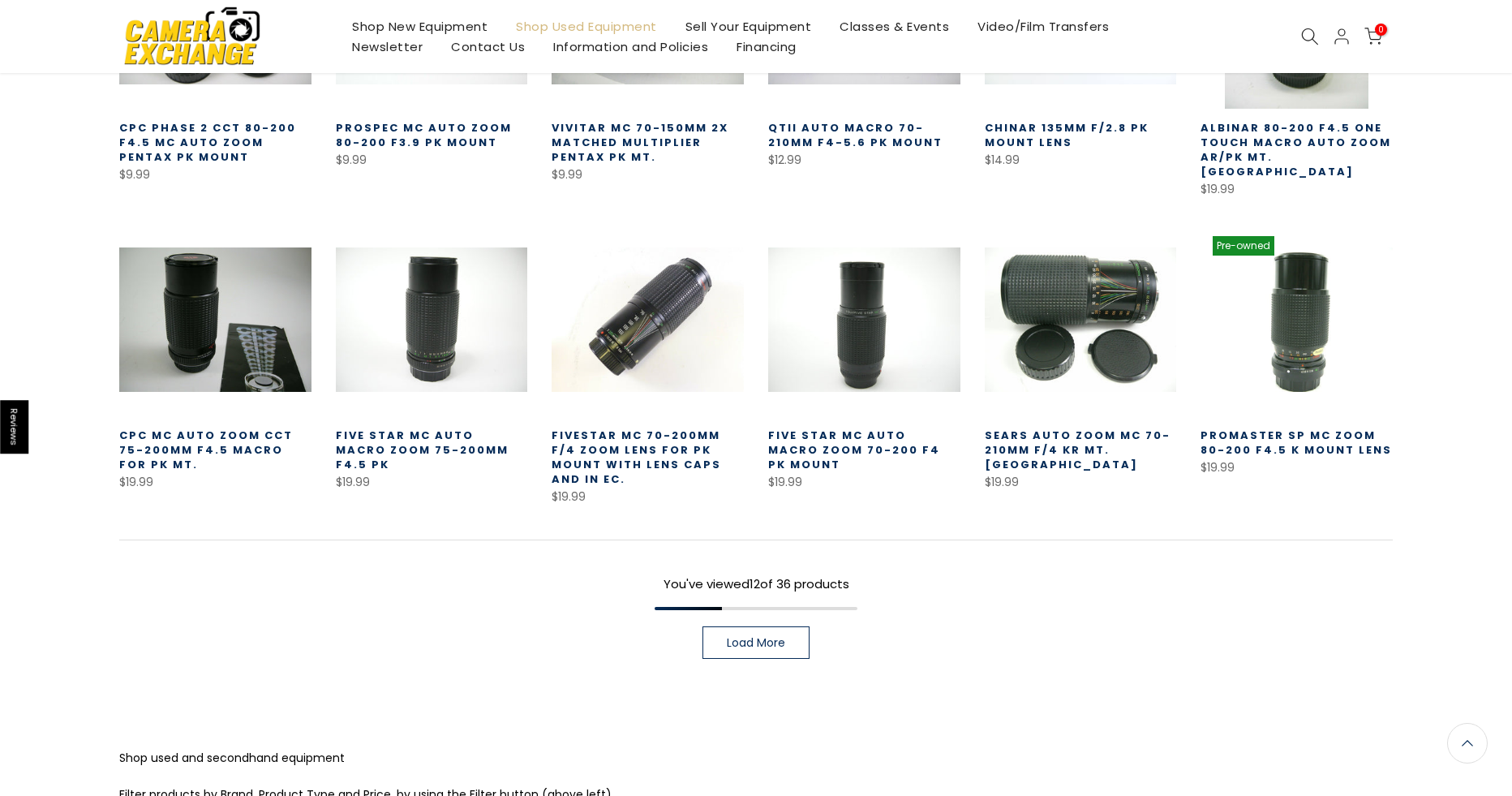
click at [769, 637] on span "Load More" at bounding box center [756, 642] width 59 height 11
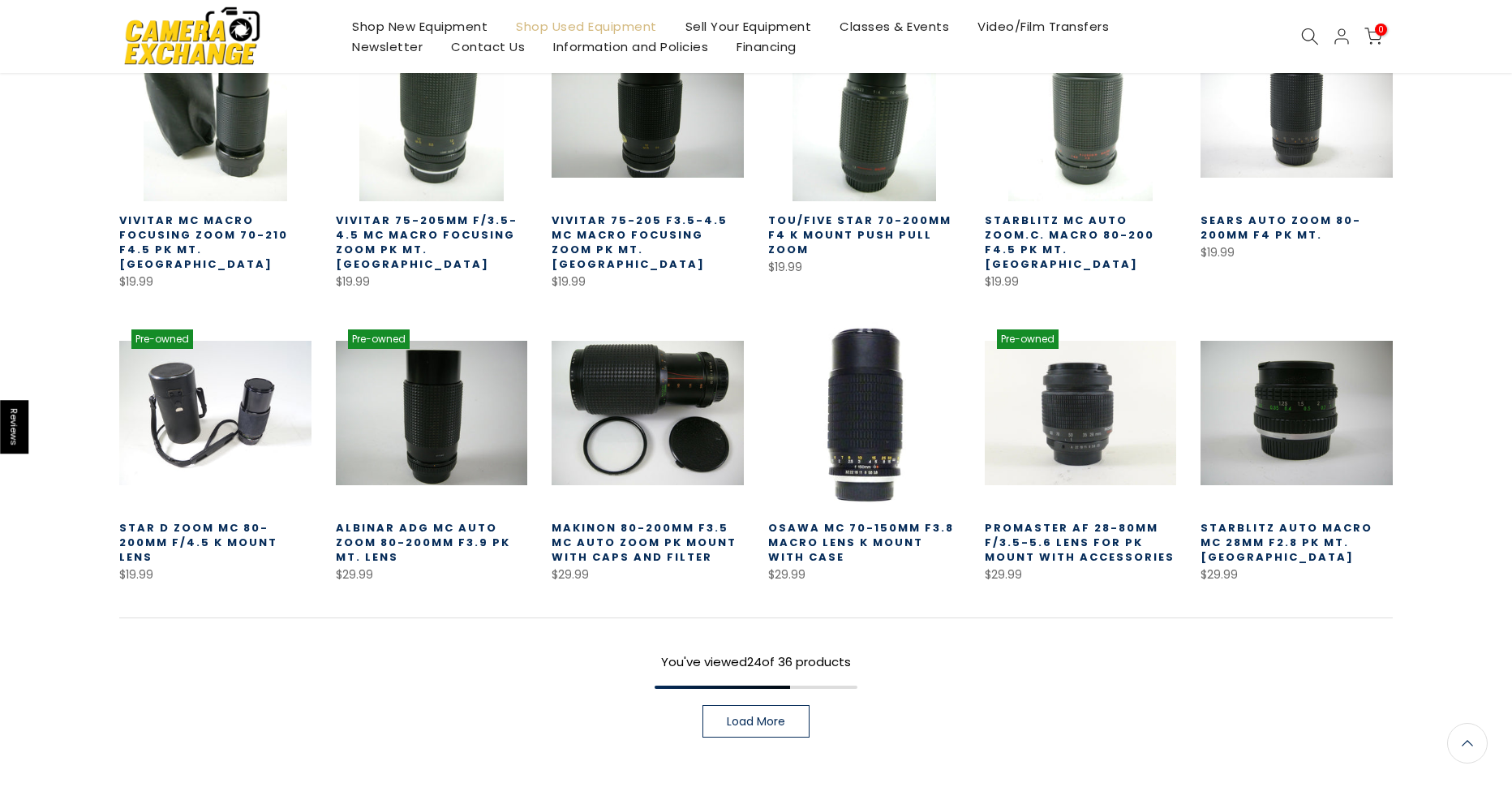
scroll to position [1095, 0]
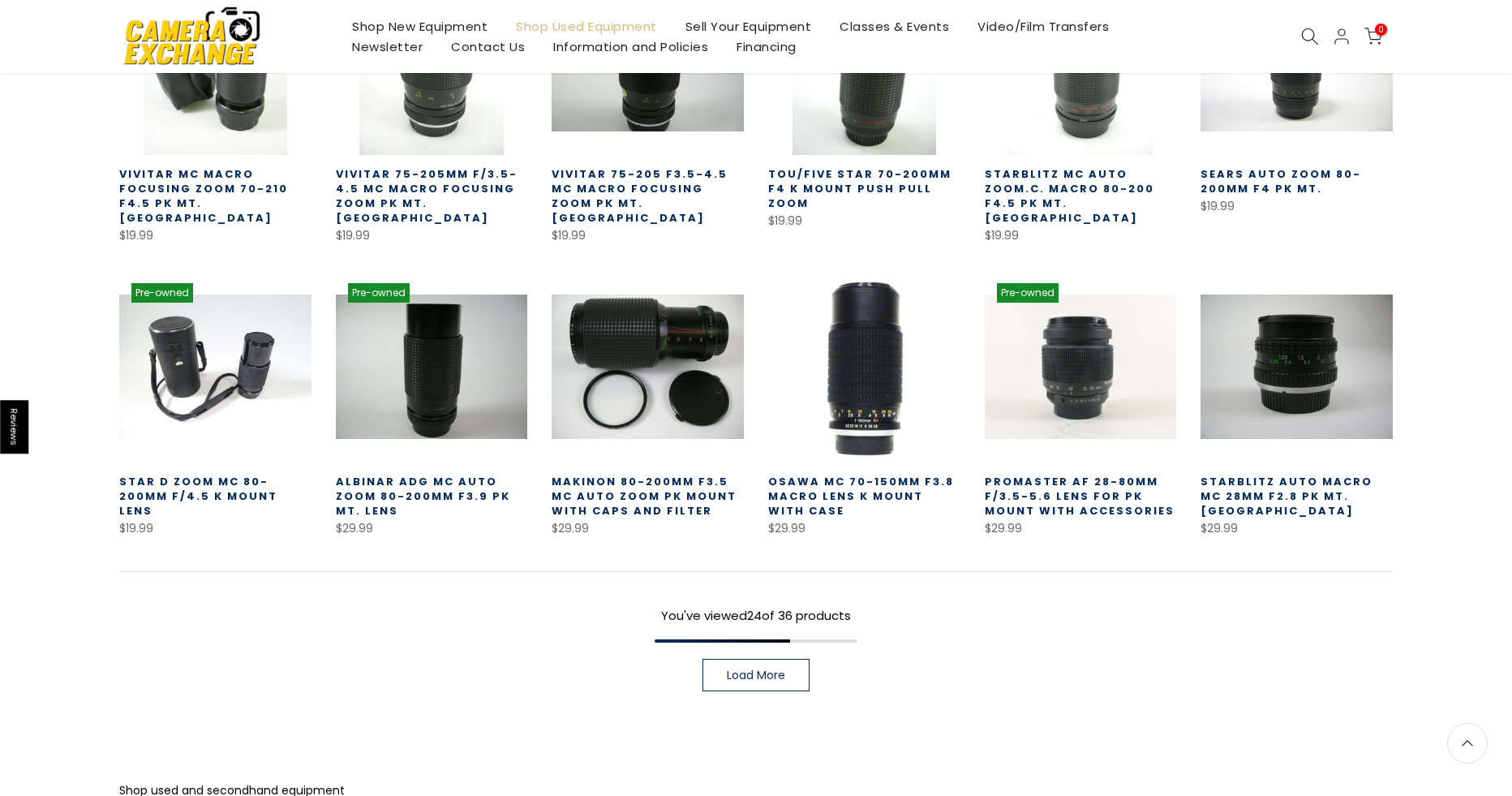
click at [760, 669] on span "Load More" at bounding box center [756, 675] width 59 height 11
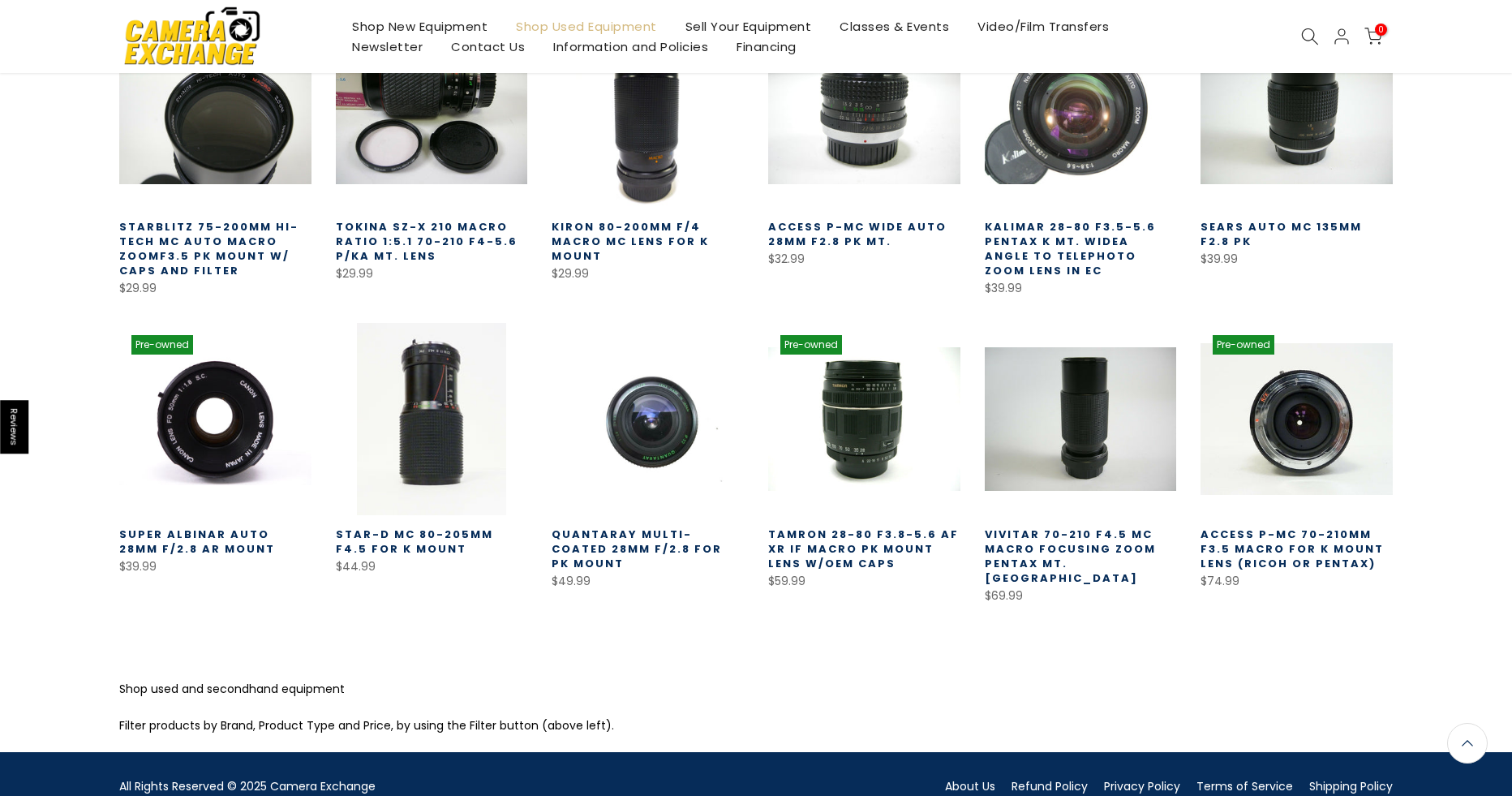
scroll to position [1646, 0]
